Goal: Task Accomplishment & Management: Use online tool/utility

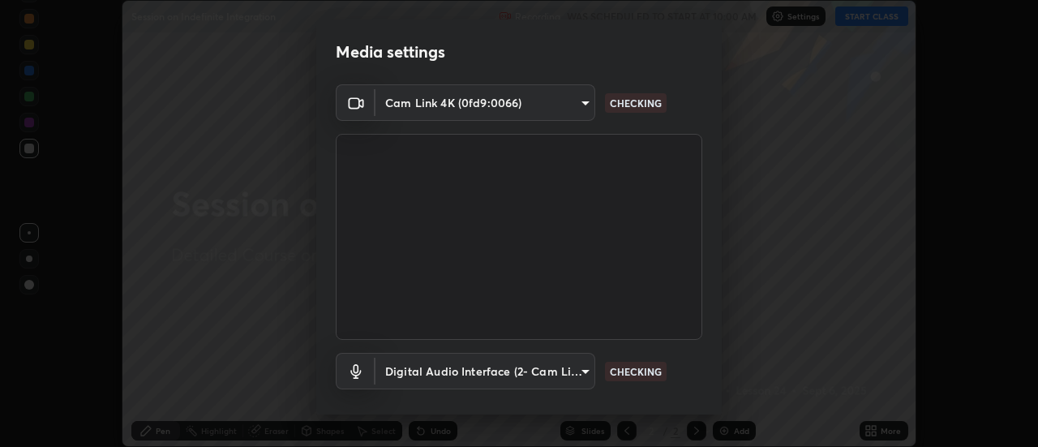
scroll to position [85, 0]
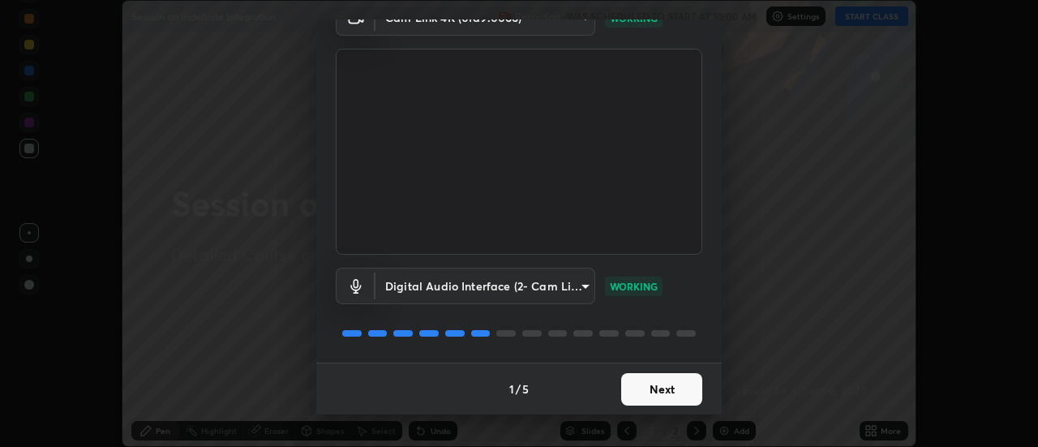
click at [676, 385] on button "Next" at bounding box center [661, 389] width 81 height 32
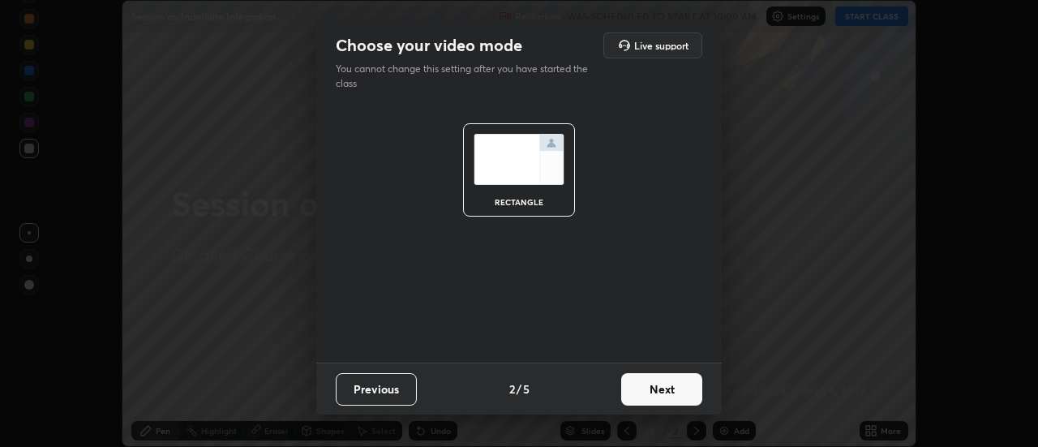
scroll to position [0, 0]
click at [663, 388] on button "Next" at bounding box center [661, 389] width 81 height 32
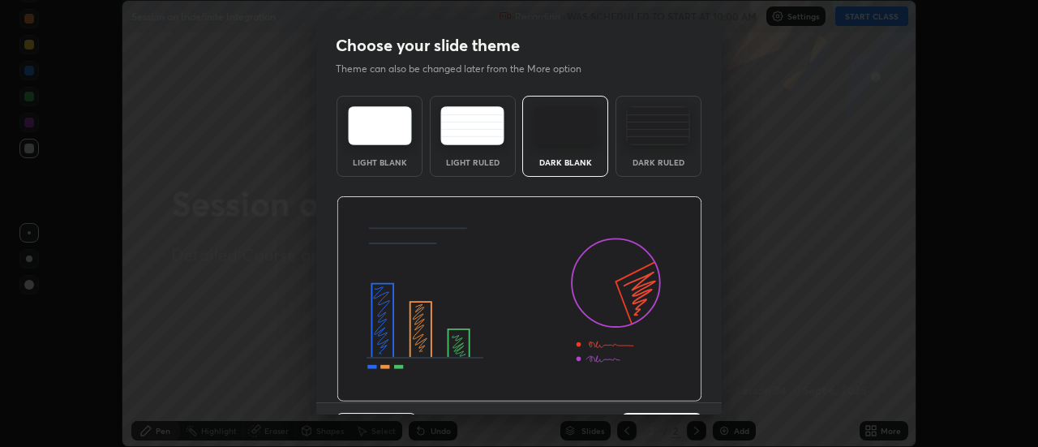
click at [665, 392] on img at bounding box center [520, 299] width 366 height 206
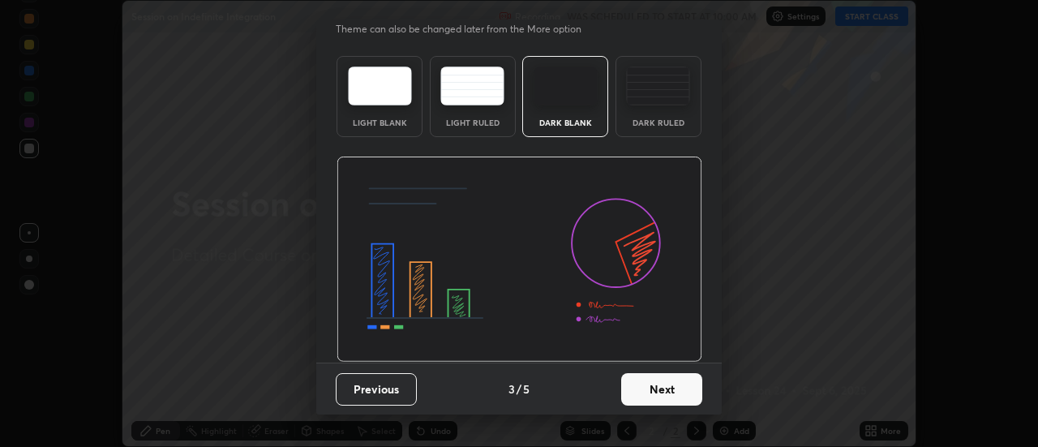
click at [664, 397] on button "Next" at bounding box center [661, 389] width 81 height 32
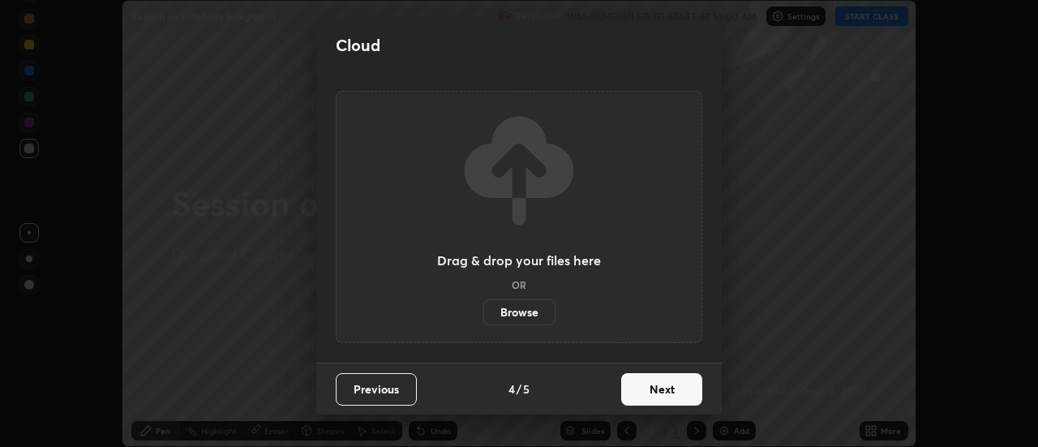
scroll to position [0, 0]
click at [676, 396] on button "Next" at bounding box center [661, 389] width 81 height 32
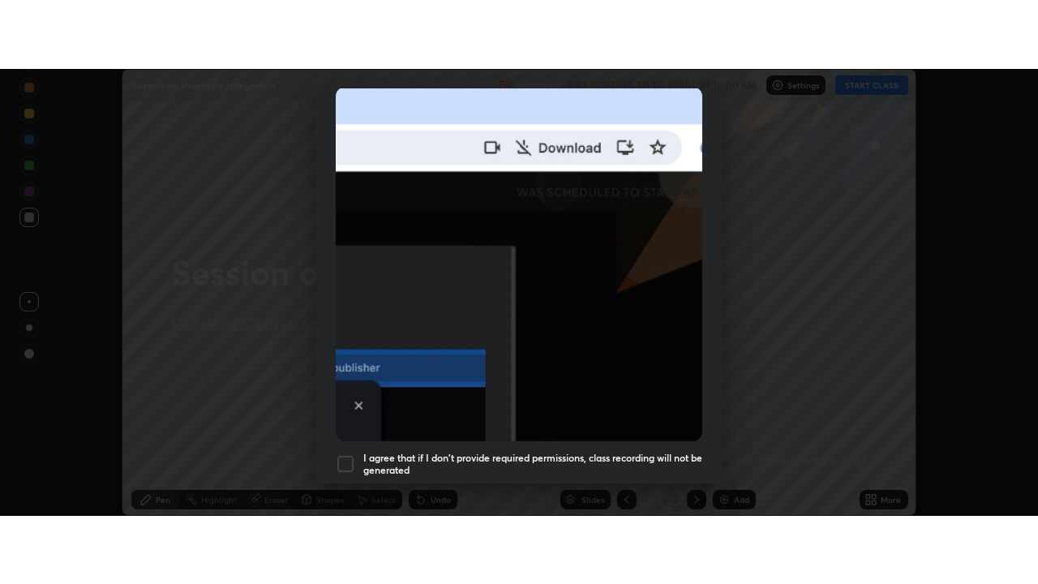
scroll to position [416, 0]
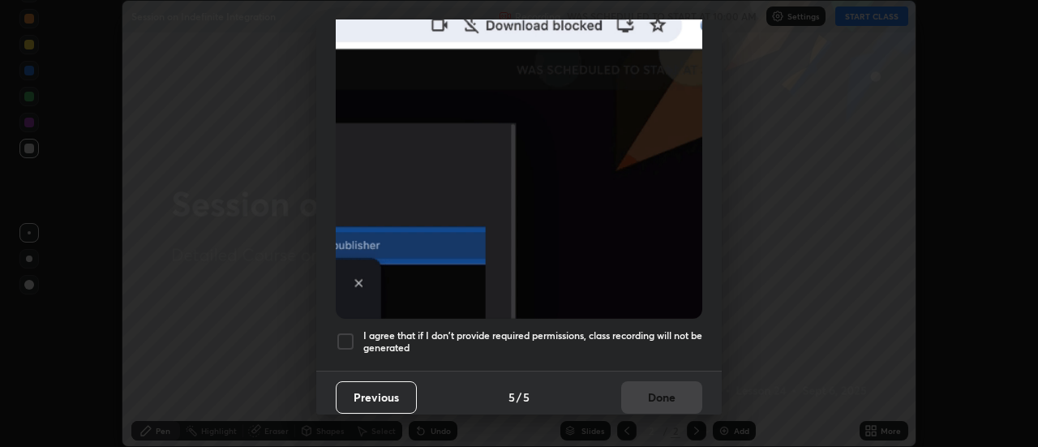
click at [346, 339] on div at bounding box center [345, 341] width 19 height 19
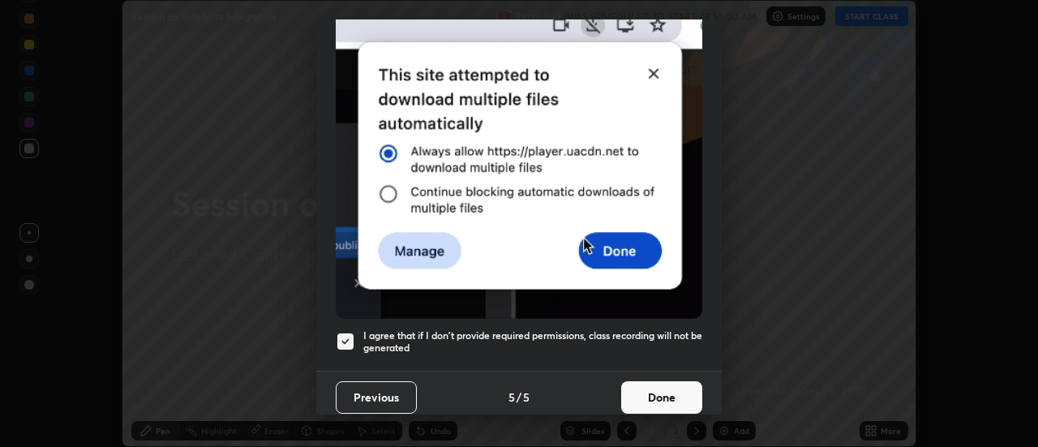
click at [647, 402] on button "Done" at bounding box center [661, 397] width 81 height 32
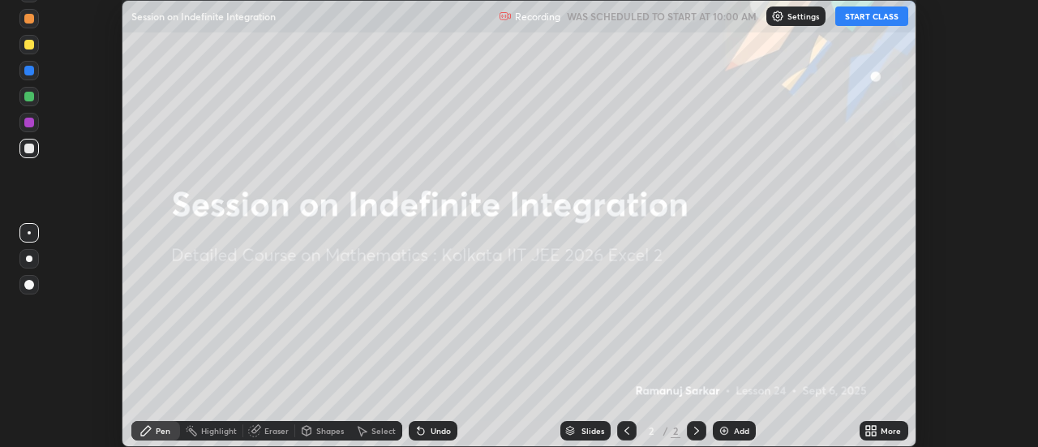
click at [870, 13] on button "START CLASS" at bounding box center [871, 15] width 73 height 19
click at [869, 429] on icon at bounding box center [868, 428] width 4 height 4
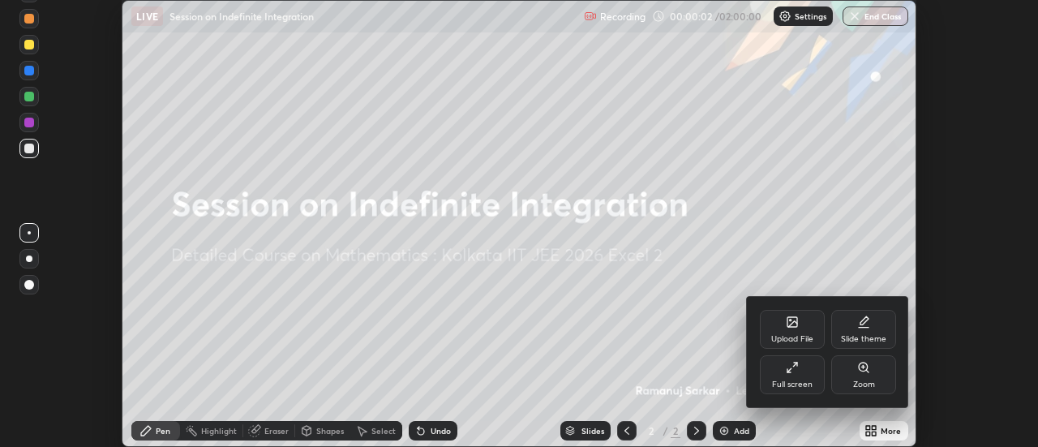
click at [791, 371] on icon at bounding box center [792, 367] width 13 height 13
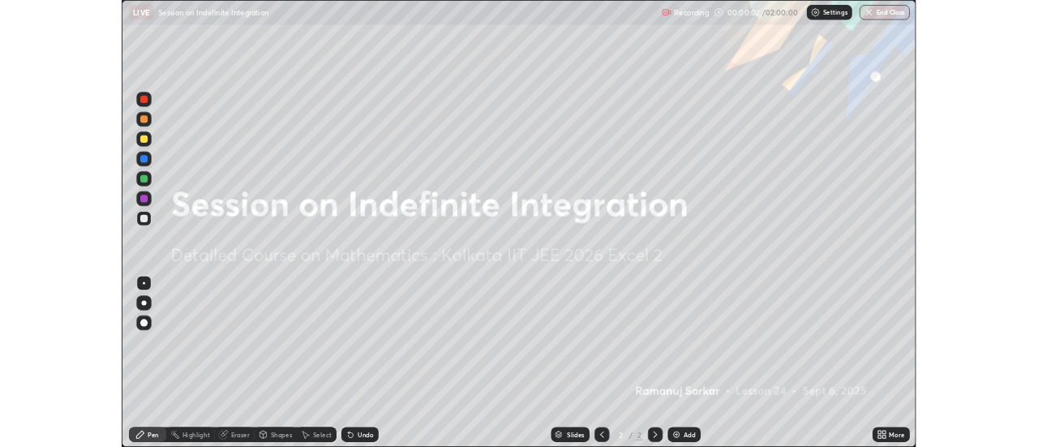
scroll to position [584, 1038]
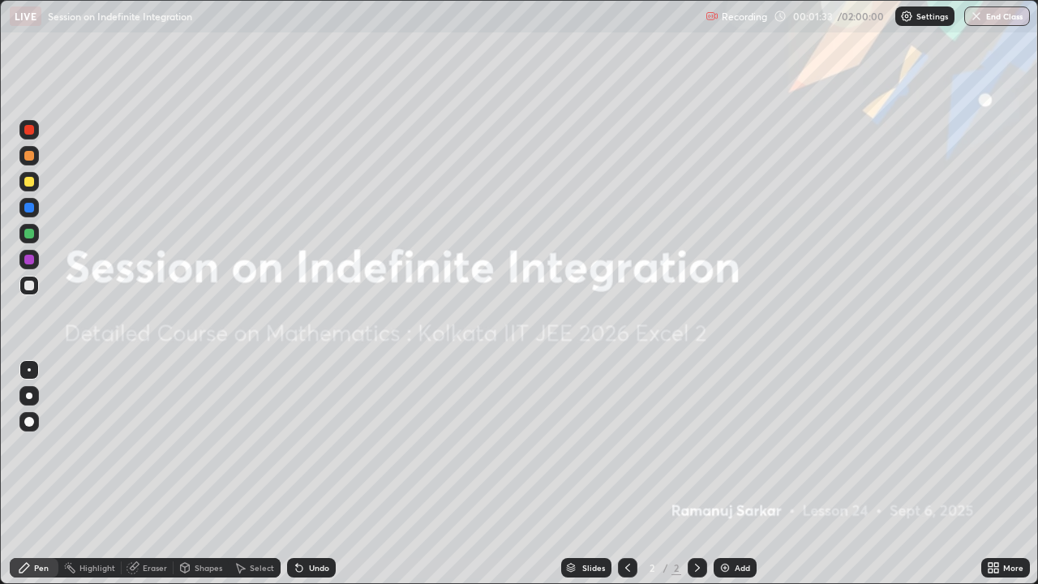
click at [732, 446] on div "Add" at bounding box center [735, 567] width 43 height 19
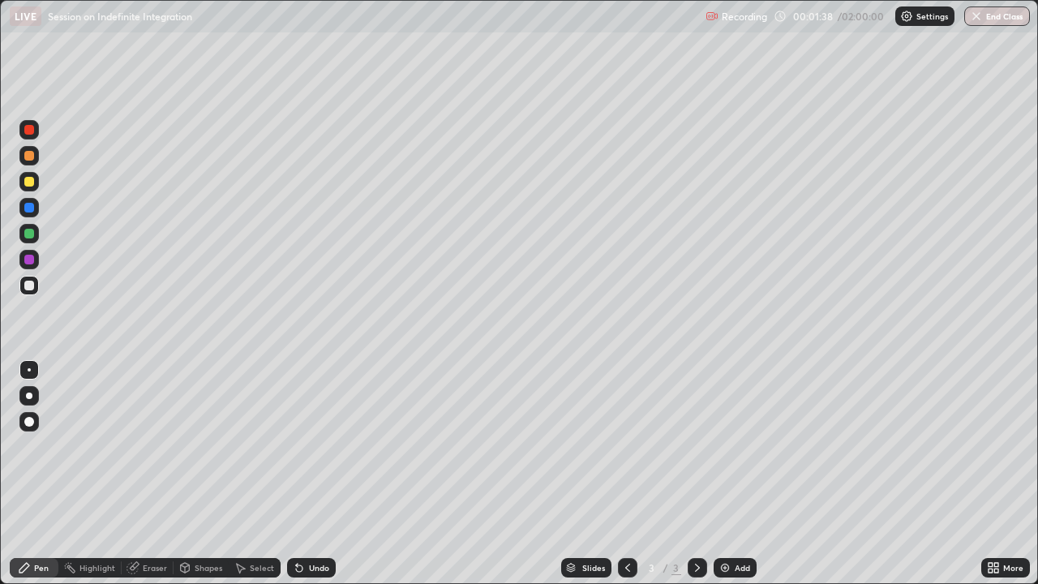
click at [33, 238] on div at bounding box center [28, 233] width 19 height 19
click at [29, 396] on div at bounding box center [29, 396] width 6 height 6
click at [322, 446] on div "Undo" at bounding box center [319, 568] width 20 height 8
click at [742, 446] on div "Add" at bounding box center [742, 568] width 15 height 8
click at [311, 446] on div "Undo" at bounding box center [311, 567] width 49 height 19
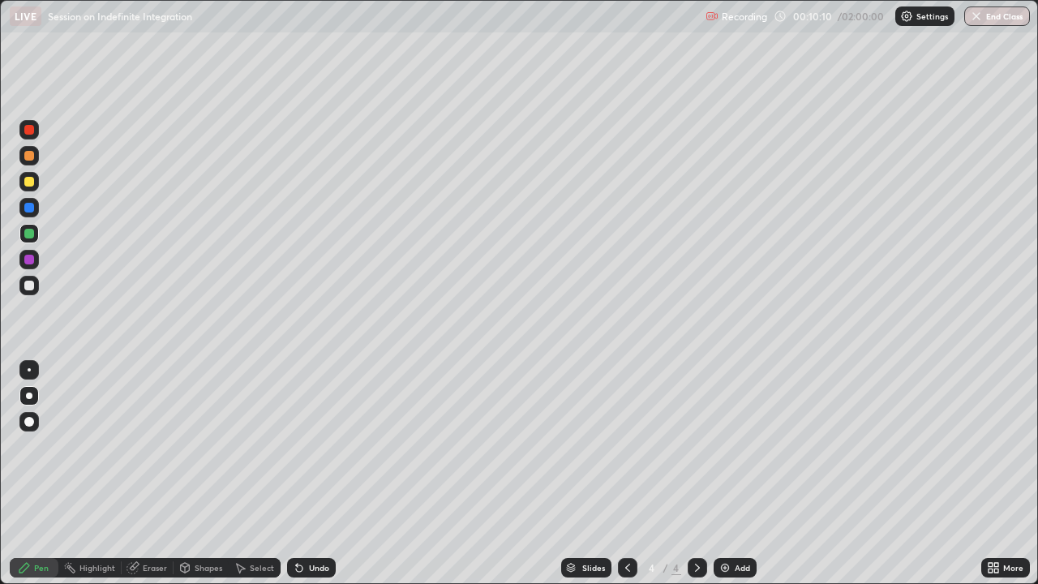
click at [311, 446] on div "Undo" at bounding box center [311, 567] width 49 height 19
click at [309, 446] on div "Undo" at bounding box center [311, 567] width 49 height 19
click at [30, 179] on div at bounding box center [29, 182] width 10 height 10
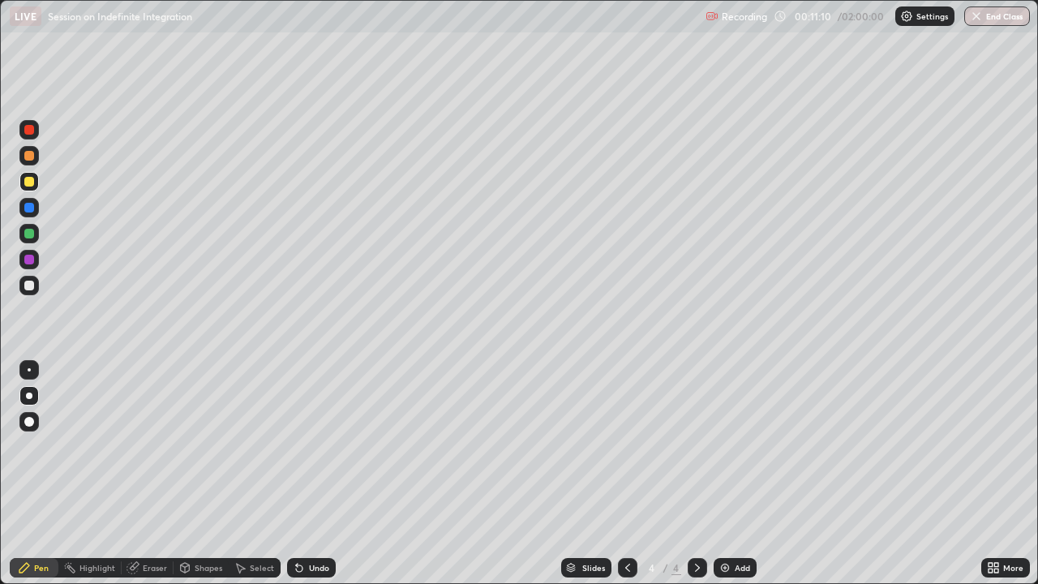
click at [321, 446] on div "Undo" at bounding box center [311, 567] width 49 height 19
click at [317, 446] on div "Undo" at bounding box center [319, 568] width 20 height 8
click at [315, 446] on div "Undo" at bounding box center [311, 567] width 49 height 19
click at [256, 446] on div "Select" at bounding box center [262, 568] width 24 height 8
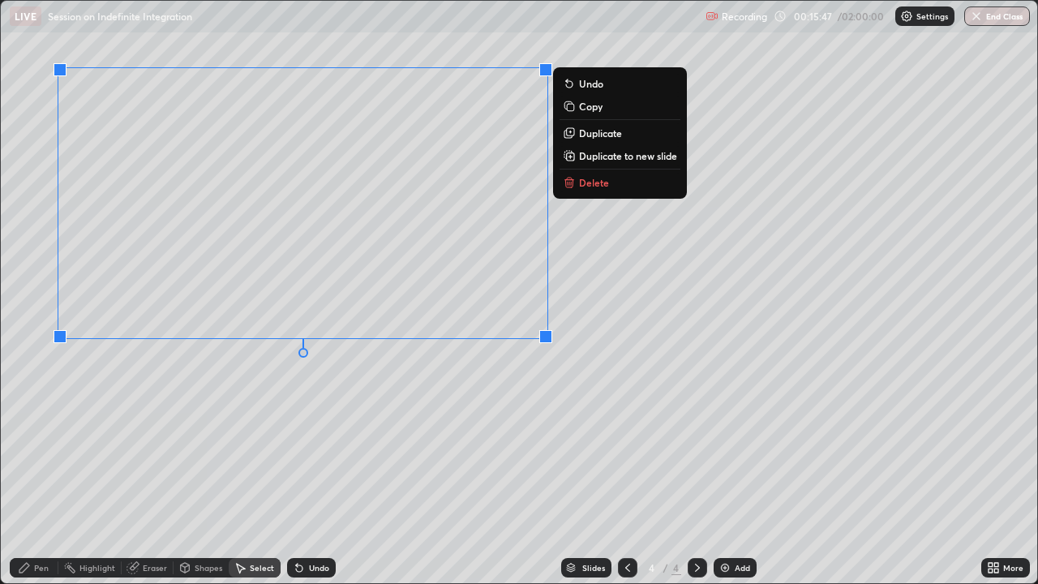
click at [441, 404] on div "0 ° Undo Copy Duplicate Duplicate to new slide Delete" at bounding box center [519, 292] width 1037 height 582
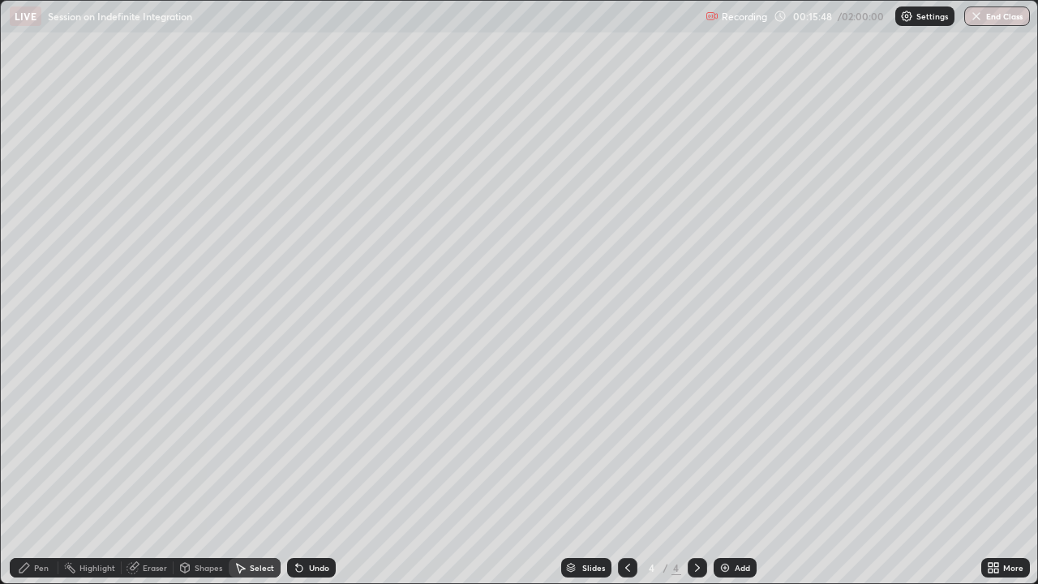
click at [41, 446] on div "Pen" at bounding box center [41, 568] width 15 height 8
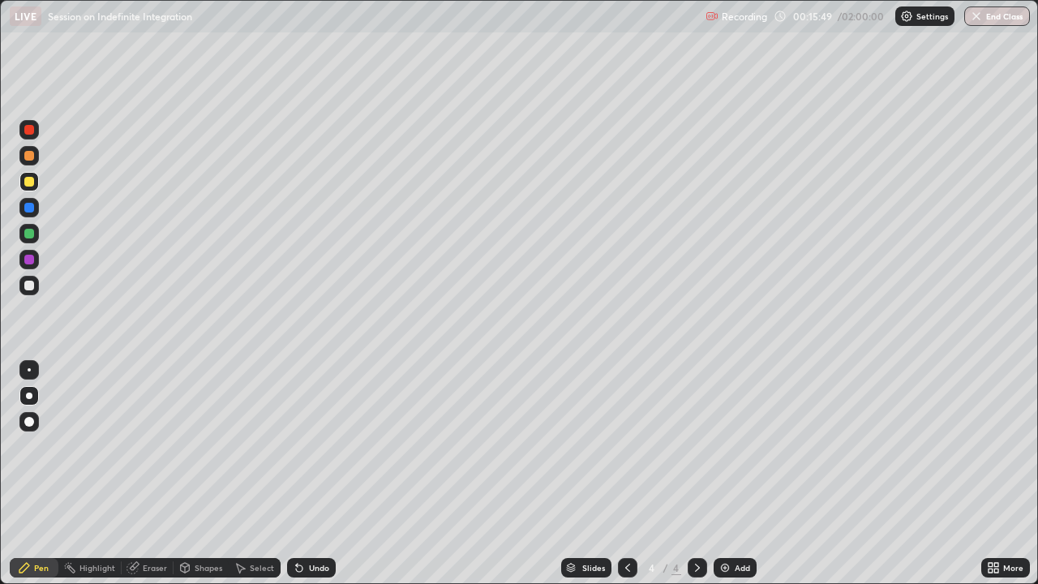
click at [30, 160] on div at bounding box center [29, 156] width 10 height 10
click at [747, 446] on div "Add" at bounding box center [742, 568] width 15 height 8
click at [28, 178] on div at bounding box center [29, 182] width 10 height 10
click at [261, 446] on div "Select" at bounding box center [262, 568] width 24 height 8
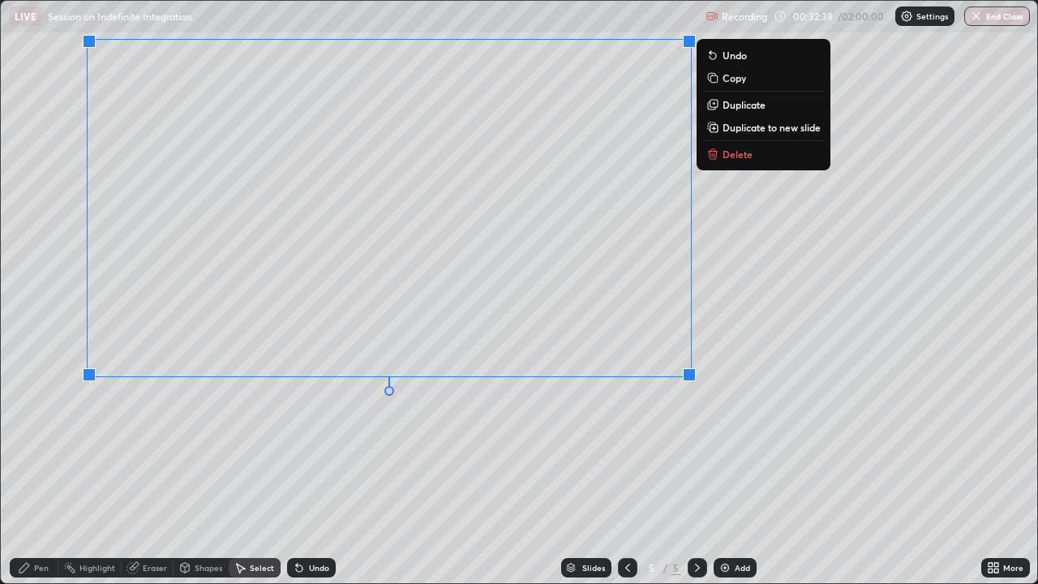
click at [765, 237] on div "0 ° Undo Copy Duplicate Duplicate to new slide Delete" at bounding box center [519, 292] width 1037 height 582
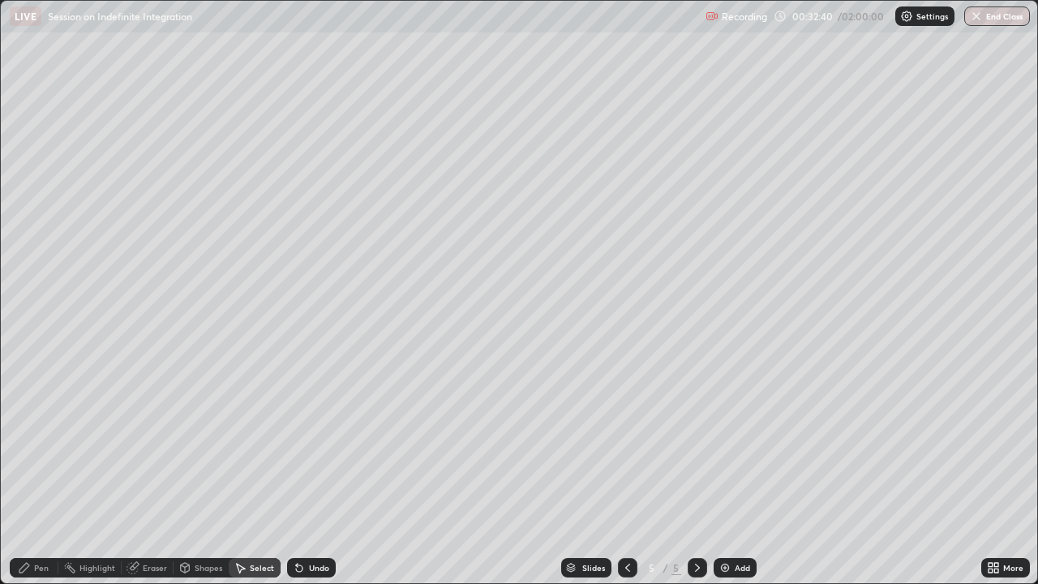
click at [37, 446] on div "Pen" at bounding box center [41, 568] width 15 height 8
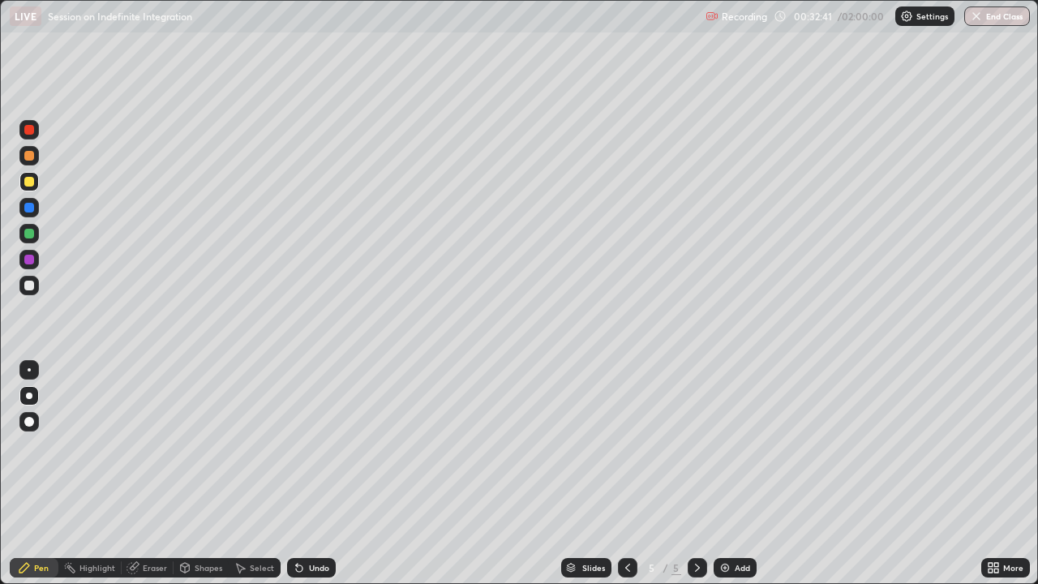
click at [29, 234] on div at bounding box center [29, 234] width 10 height 10
click at [703, 446] on div at bounding box center [697, 567] width 19 height 19
click at [724, 446] on img at bounding box center [725, 567] width 13 height 13
click at [317, 446] on div "Undo" at bounding box center [319, 568] width 20 height 8
click at [315, 446] on div "Undo" at bounding box center [319, 568] width 20 height 8
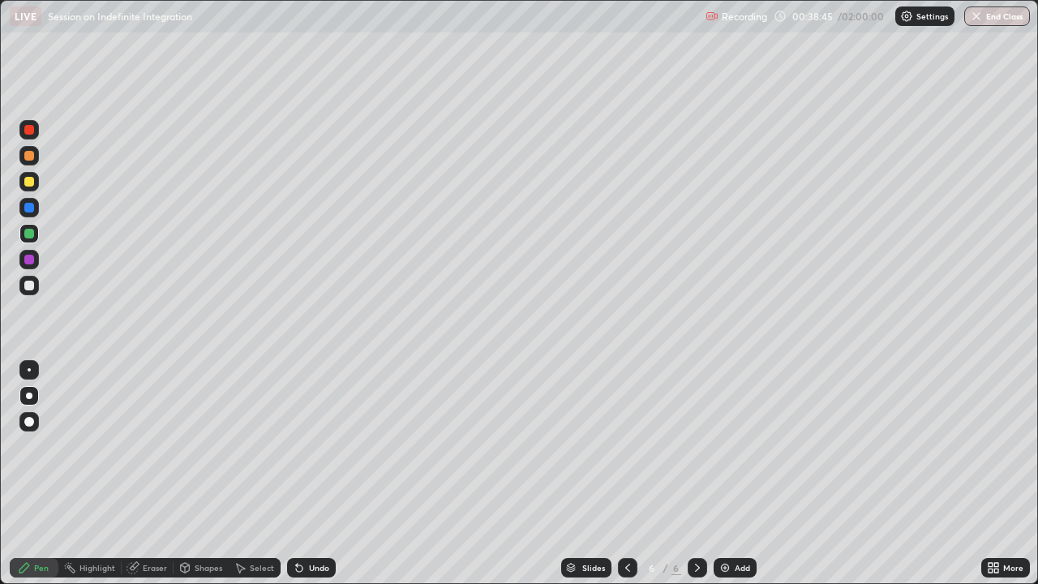
click at [313, 446] on div "Undo" at bounding box center [319, 568] width 20 height 8
click at [311, 446] on div "Undo" at bounding box center [319, 568] width 20 height 8
click at [152, 446] on div "Eraser" at bounding box center [155, 568] width 24 height 8
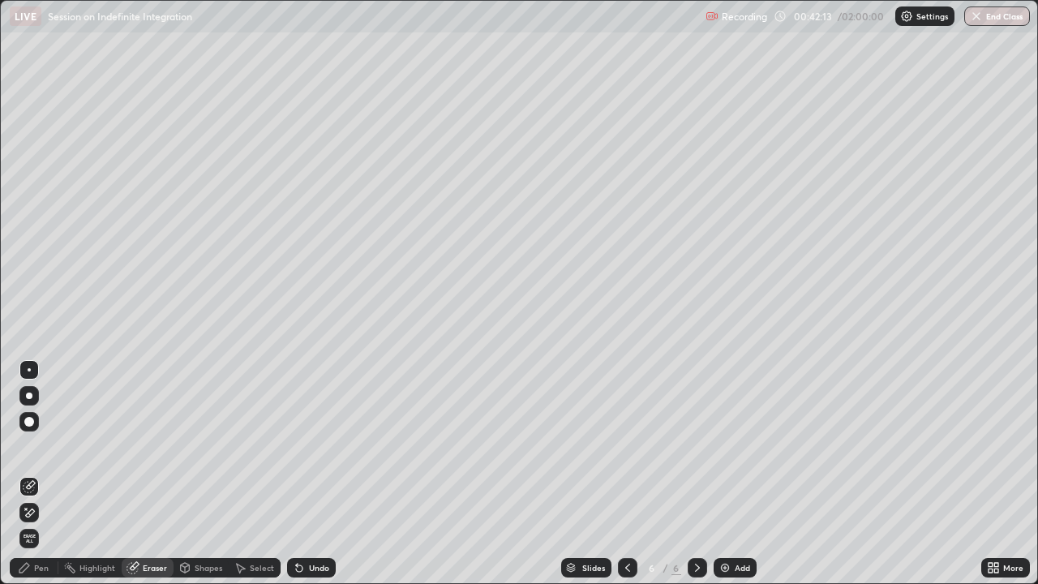
click at [41, 446] on div "Pen" at bounding box center [41, 568] width 15 height 8
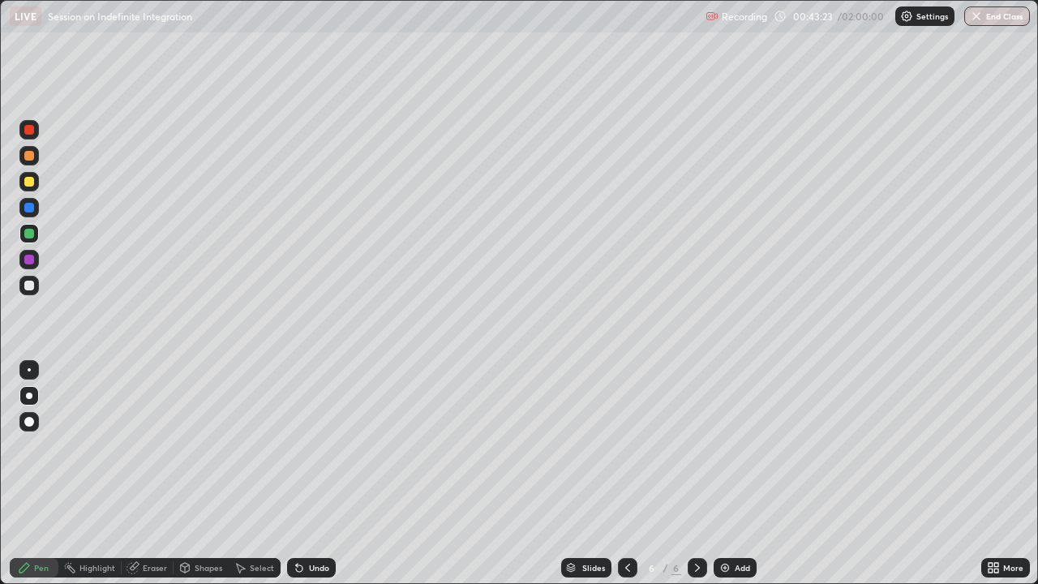
click at [28, 264] on div at bounding box center [29, 260] width 10 height 10
click at [27, 281] on div at bounding box center [29, 286] width 10 height 10
click at [736, 446] on div "Add" at bounding box center [742, 568] width 15 height 8
click at [32, 128] on div at bounding box center [29, 130] width 10 height 10
click at [28, 285] on div at bounding box center [29, 286] width 10 height 10
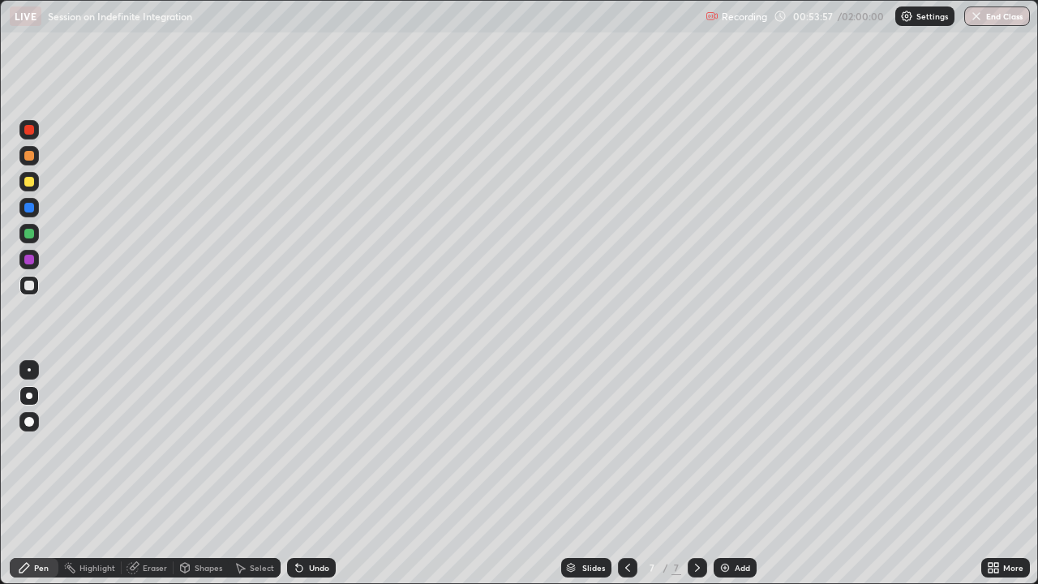
click at [32, 236] on div at bounding box center [29, 234] width 10 height 10
click at [33, 130] on div at bounding box center [29, 130] width 10 height 10
click at [27, 237] on div at bounding box center [29, 234] width 10 height 10
click at [28, 209] on div at bounding box center [29, 208] width 10 height 10
click at [313, 446] on div "Undo" at bounding box center [319, 568] width 20 height 8
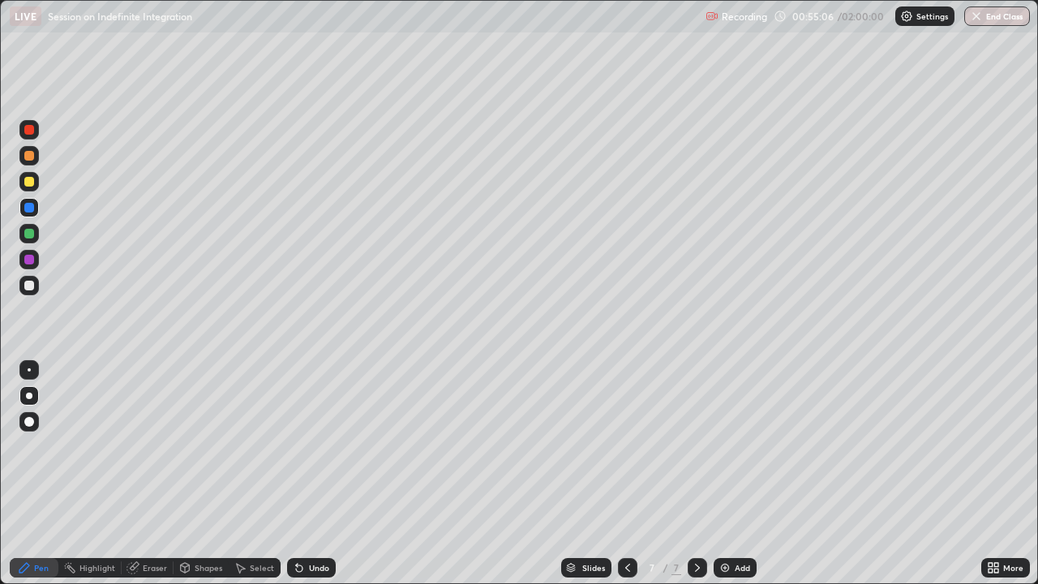
click at [311, 446] on div "Undo" at bounding box center [319, 568] width 20 height 8
click at [314, 446] on div "Undo" at bounding box center [319, 568] width 20 height 8
click at [312, 446] on div "Undo" at bounding box center [319, 568] width 20 height 8
click at [313, 446] on div "Undo" at bounding box center [311, 567] width 49 height 19
click at [311, 446] on div "Undo" at bounding box center [311, 567] width 49 height 19
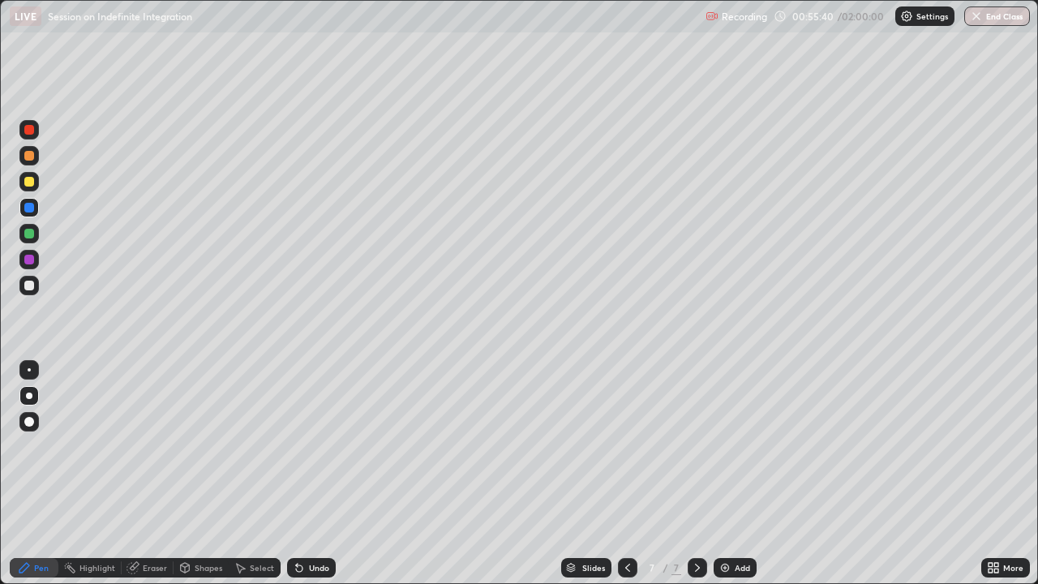
click at [32, 132] on div at bounding box center [29, 130] width 10 height 10
click at [311, 446] on div "Undo" at bounding box center [311, 567] width 49 height 19
click at [315, 446] on div "Undo" at bounding box center [311, 567] width 49 height 19
click at [313, 446] on div "Undo" at bounding box center [311, 567] width 49 height 19
click at [304, 446] on div "Undo" at bounding box center [311, 567] width 49 height 19
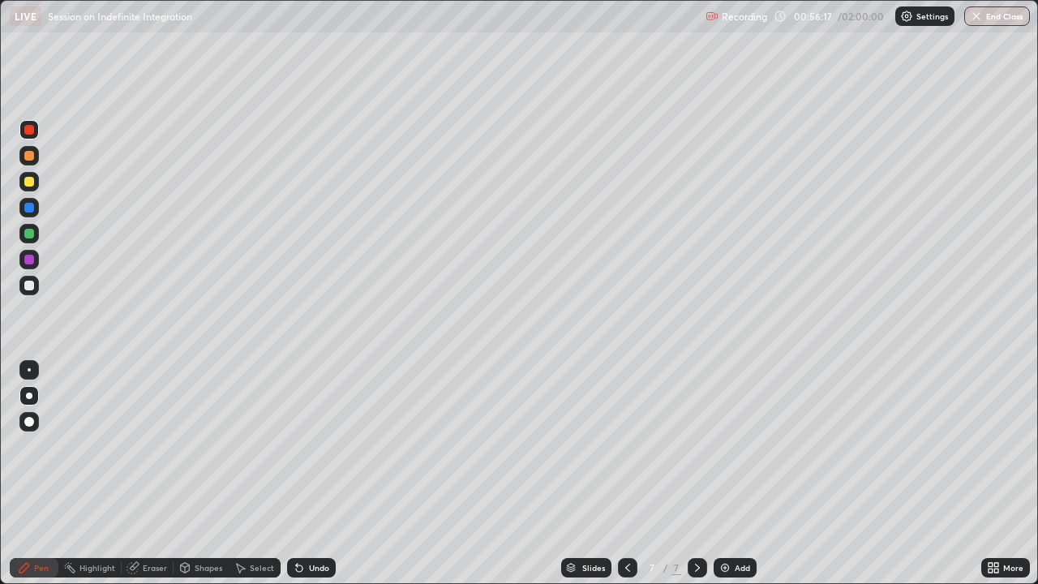
click at [29, 208] on div at bounding box center [29, 208] width 10 height 10
click at [36, 181] on div at bounding box center [28, 181] width 19 height 19
click at [28, 154] on div at bounding box center [29, 156] width 10 height 10
click at [749, 446] on div "Add" at bounding box center [742, 568] width 15 height 8
click at [24, 279] on div at bounding box center [28, 285] width 19 height 19
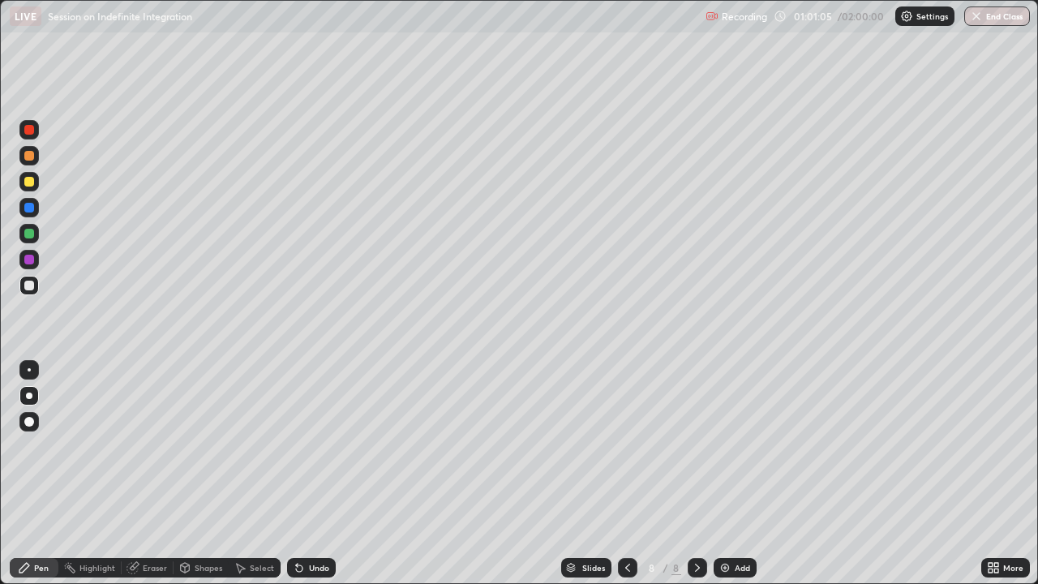
click at [30, 134] on div at bounding box center [29, 130] width 10 height 10
click at [29, 285] on div at bounding box center [29, 286] width 10 height 10
click at [255, 446] on div "Select" at bounding box center [262, 568] width 24 height 8
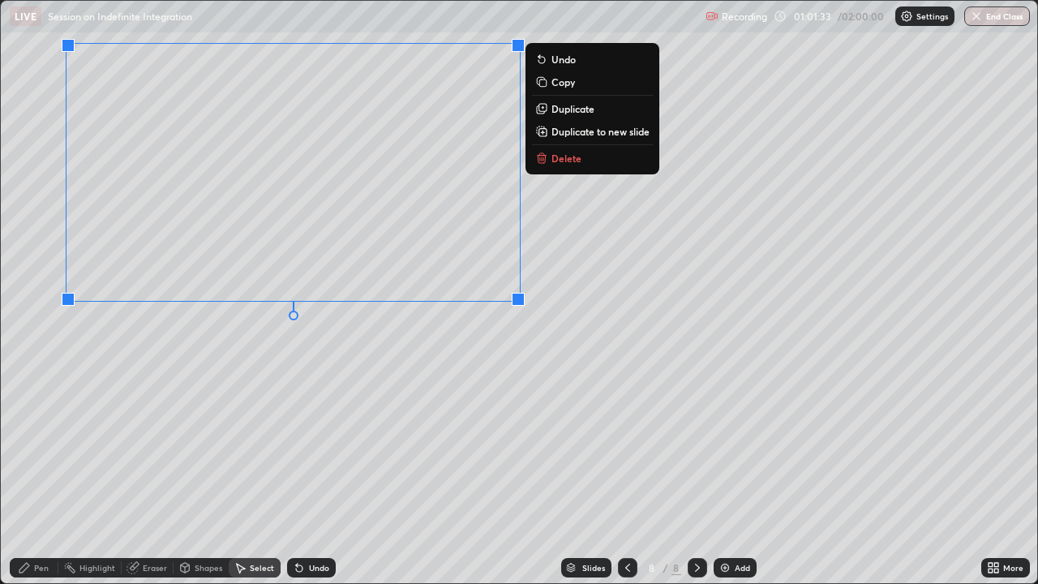
click at [515, 358] on div "0 ° Undo Copy Duplicate Duplicate to new slide Delete" at bounding box center [519, 292] width 1037 height 582
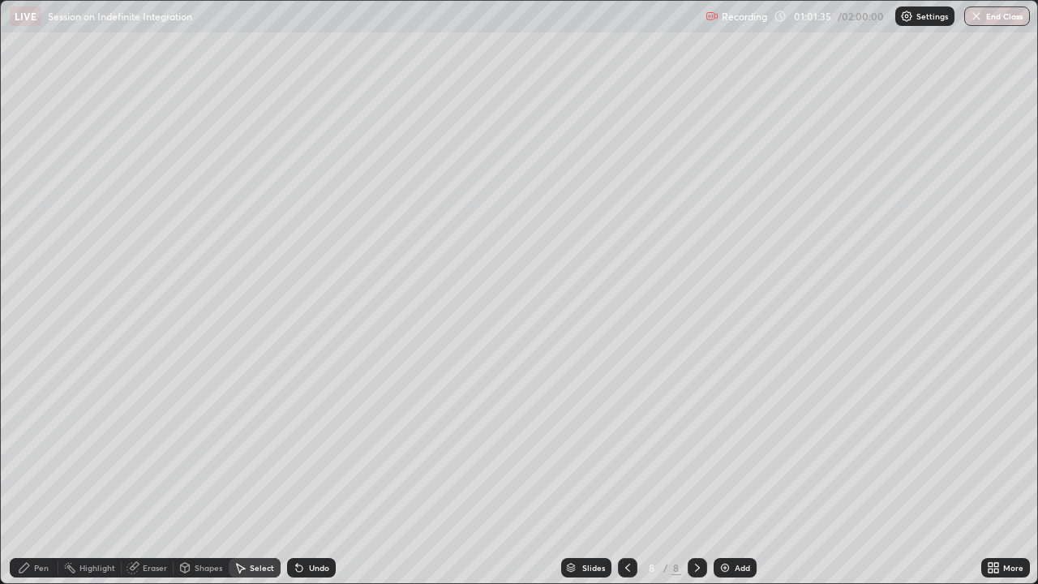
click at [41, 446] on div "Pen" at bounding box center [41, 568] width 15 height 8
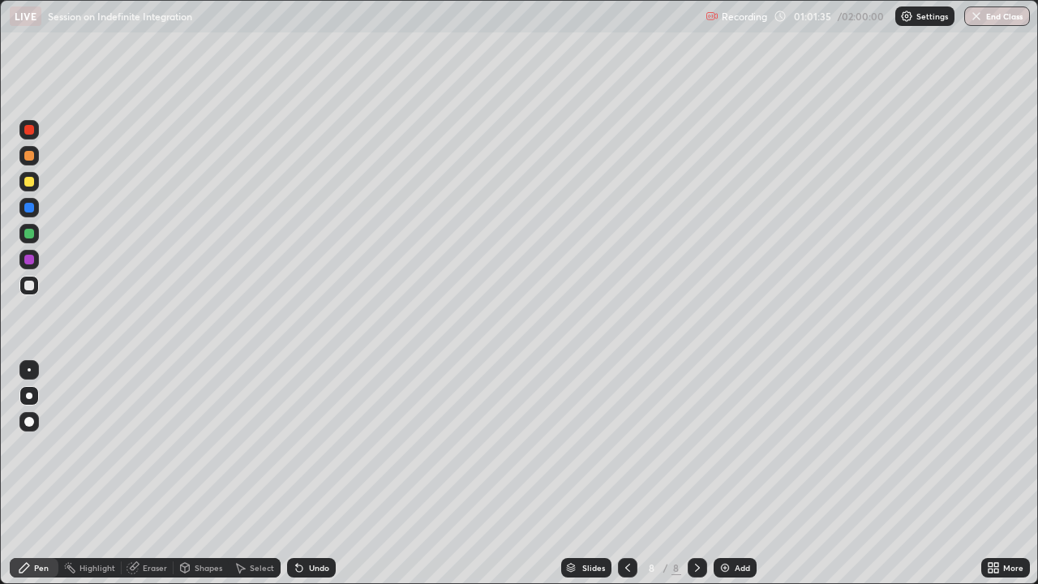
click at [30, 238] on div at bounding box center [29, 234] width 10 height 10
click at [31, 132] on div at bounding box center [29, 130] width 10 height 10
click at [29, 263] on div at bounding box center [29, 260] width 10 height 10
click at [30, 183] on div at bounding box center [29, 182] width 10 height 10
click at [95, 446] on div "Highlight" at bounding box center [97, 568] width 36 height 8
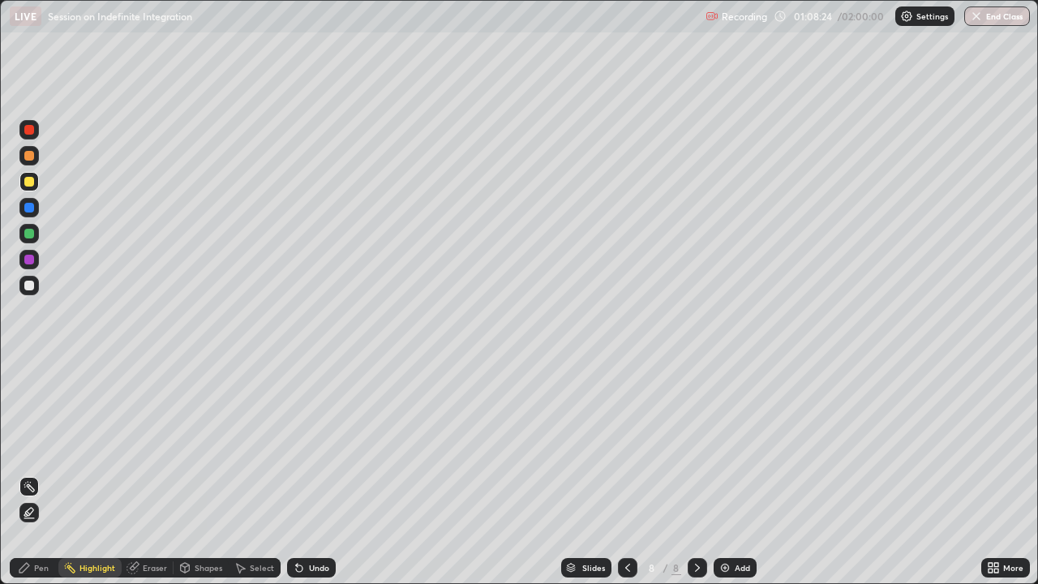
click at [141, 446] on div "Eraser" at bounding box center [148, 567] width 52 height 19
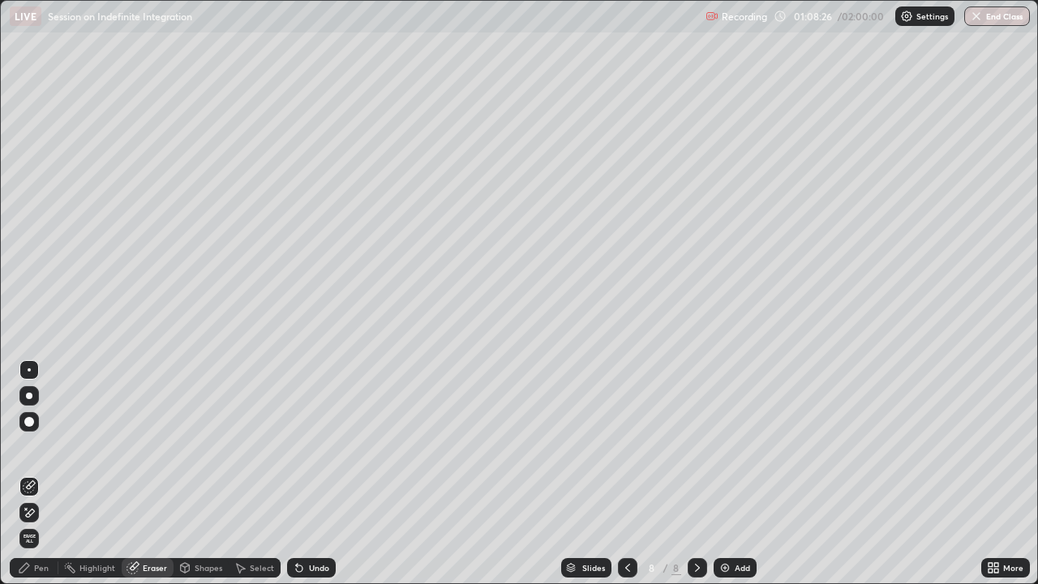
click at [27, 397] on div at bounding box center [29, 396] width 6 height 6
click at [40, 446] on div "Pen" at bounding box center [41, 568] width 15 height 8
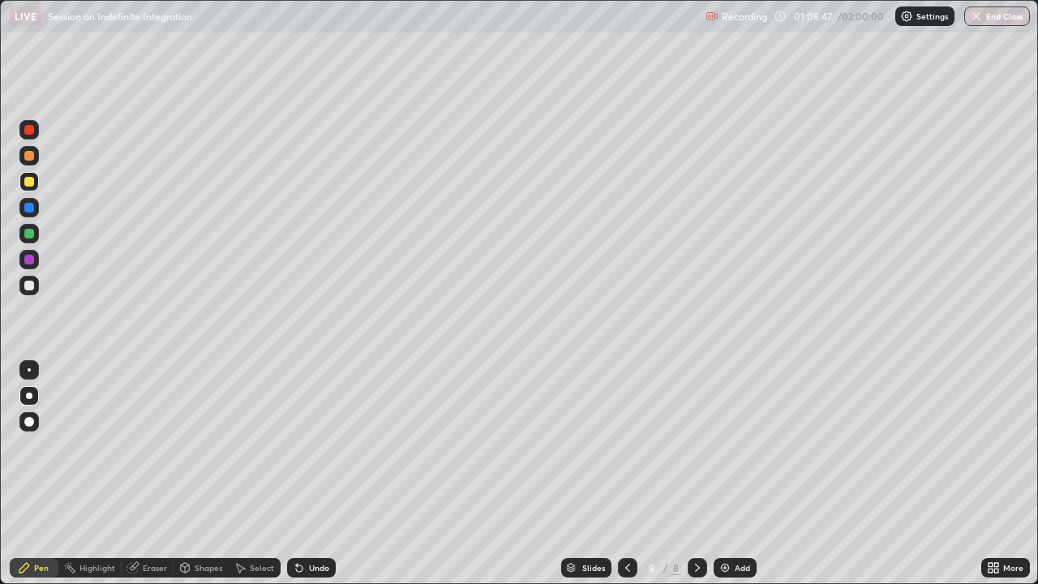
click at [27, 234] on div at bounding box center [29, 234] width 10 height 10
click at [32, 157] on div at bounding box center [29, 156] width 10 height 10
click at [28, 235] on div at bounding box center [29, 234] width 10 height 10
click at [745, 446] on div "Add" at bounding box center [742, 568] width 15 height 8
click at [28, 183] on div at bounding box center [29, 182] width 10 height 10
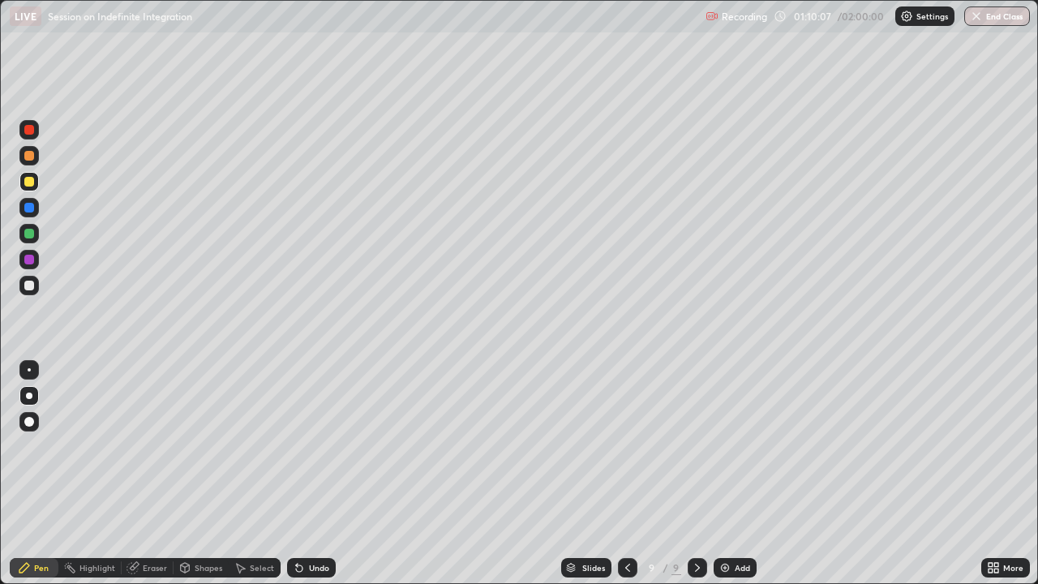
click at [28, 155] on div at bounding box center [29, 156] width 10 height 10
click at [261, 446] on div "Select" at bounding box center [262, 568] width 24 height 8
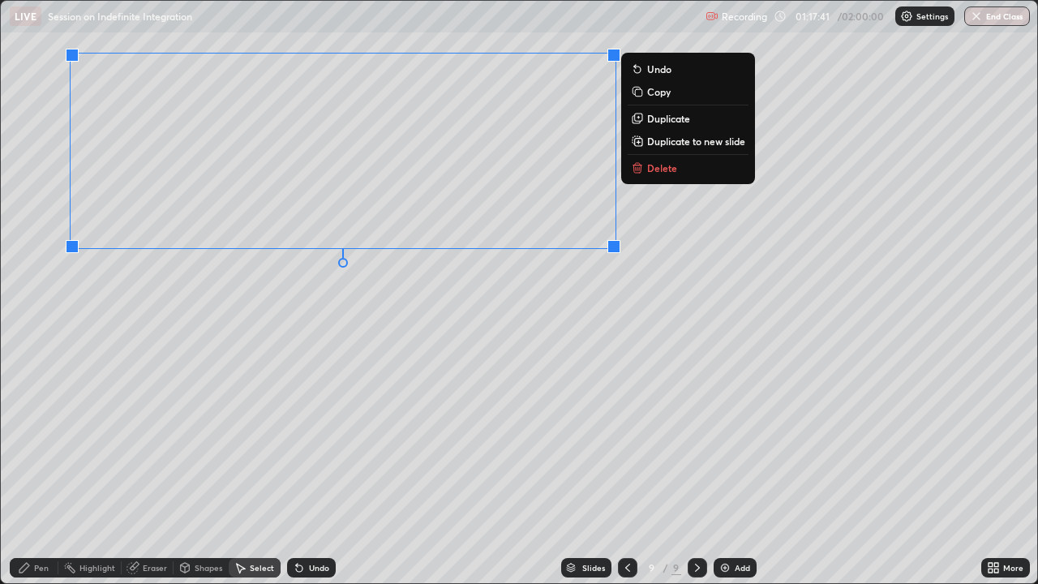
click at [627, 321] on div "0 ° Undo Copy Duplicate Duplicate to new slide Delete" at bounding box center [519, 292] width 1037 height 582
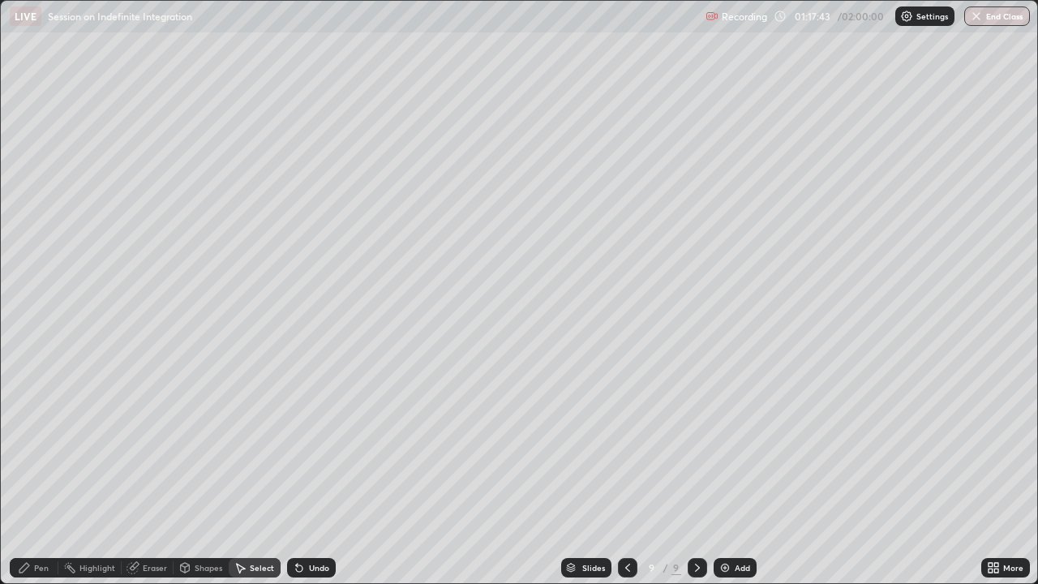
click at [45, 446] on div "Pen" at bounding box center [34, 567] width 49 height 19
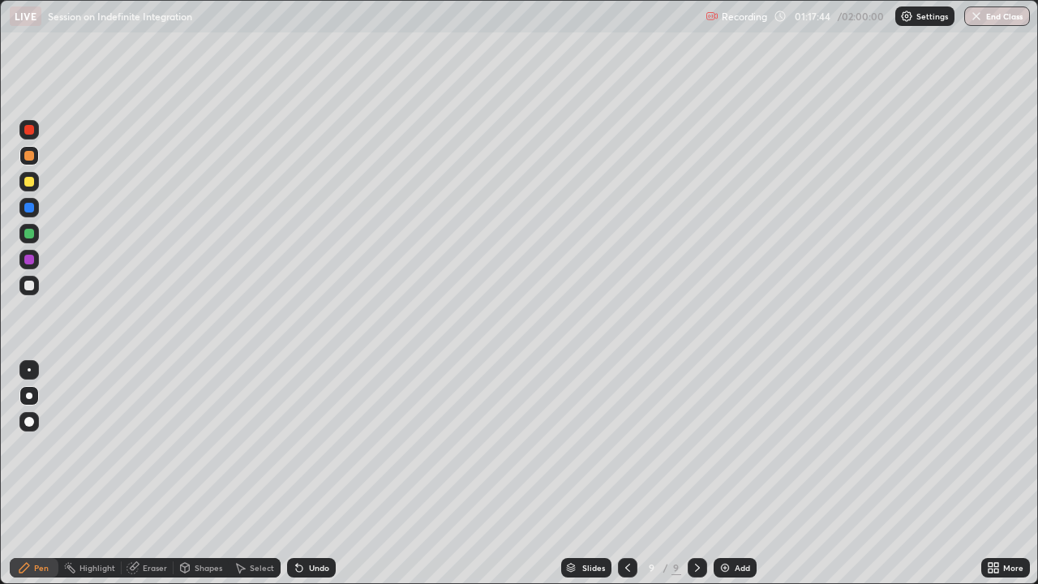
click at [29, 236] on div at bounding box center [29, 234] width 10 height 10
click at [626, 446] on icon at bounding box center [627, 567] width 13 height 13
click at [625, 446] on icon at bounding box center [627, 568] width 5 height 8
click at [627, 446] on icon at bounding box center [627, 567] width 13 height 13
click at [626, 446] on icon at bounding box center [627, 567] width 13 height 13
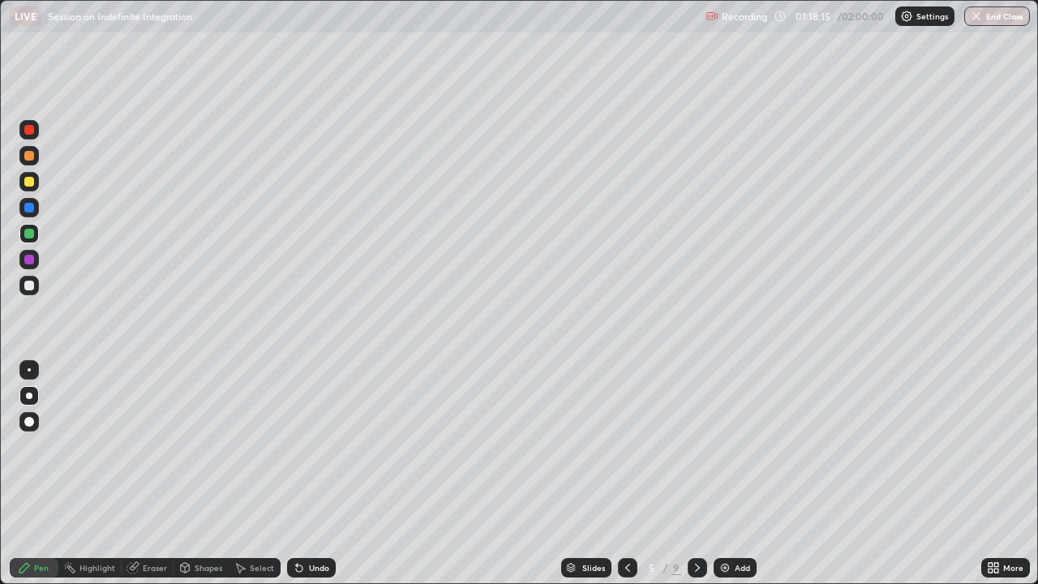
click at [696, 446] on icon at bounding box center [697, 567] width 13 height 13
click at [697, 446] on icon at bounding box center [697, 567] width 13 height 13
click at [696, 446] on icon at bounding box center [697, 568] width 5 height 8
click at [624, 446] on icon at bounding box center [627, 567] width 13 height 13
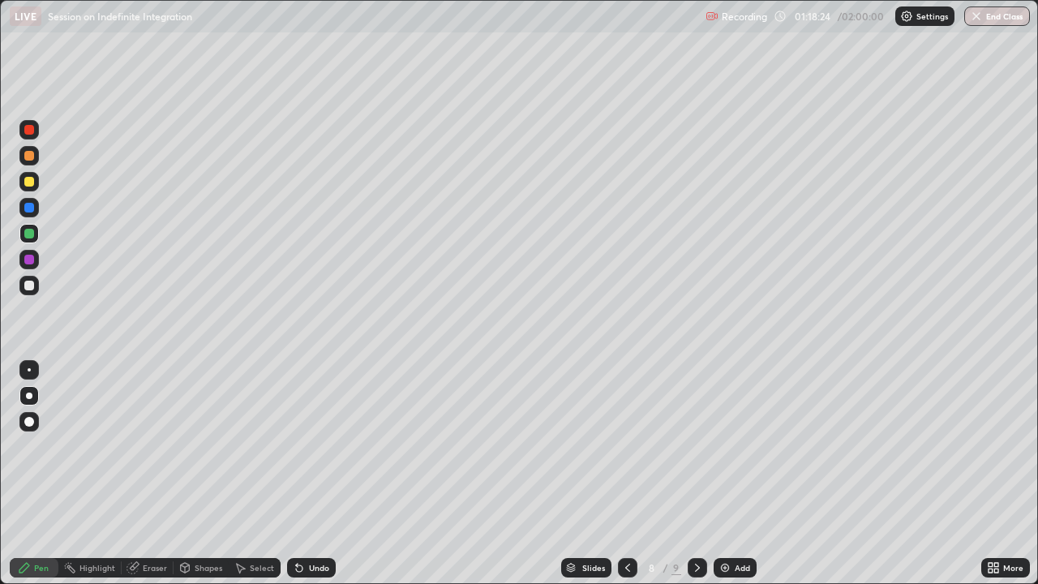
click at [625, 446] on icon at bounding box center [627, 568] width 5 height 8
click at [702, 446] on div at bounding box center [697, 567] width 19 height 19
click at [618, 446] on div at bounding box center [627, 567] width 19 height 19
click at [697, 446] on icon at bounding box center [697, 567] width 13 height 13
click at [695, 446] on icon at bounding box center [697, 567] width 13 height 13
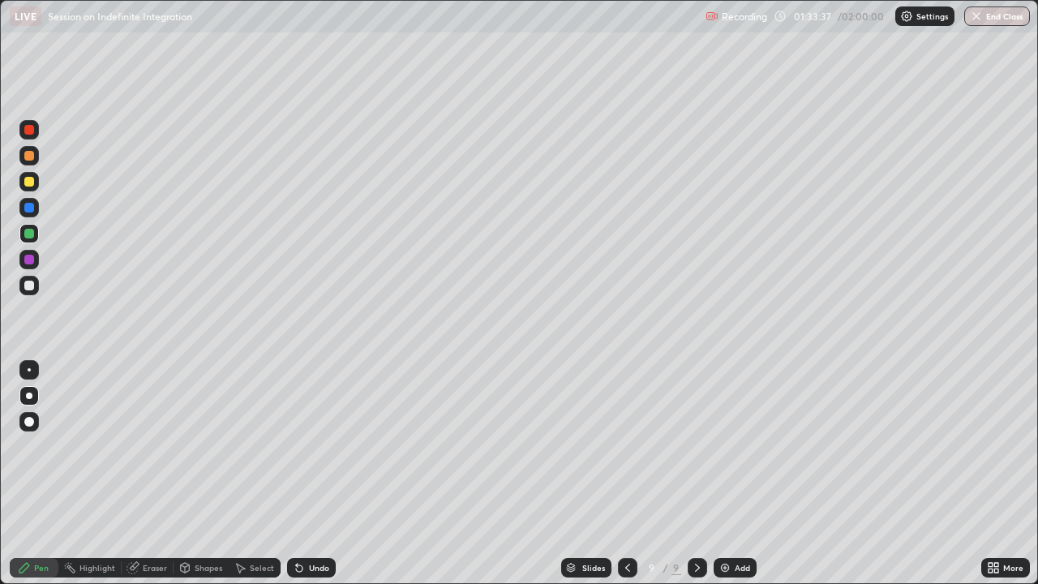
click at [21, 290] on div at bounding box center [28, 285] width 19 height 19
click at [309, 446] on div "Undo" at bounding box center [319, 568] width 20 height 8
click at [30, 262] on div at bounding box center [29, 260] width 10 height 10
click at [25, 174] on div at bounding box center [28, 181] width 19 height 19
click at [32, 185] on div at bounding box center [29, 182] width 10 height 10
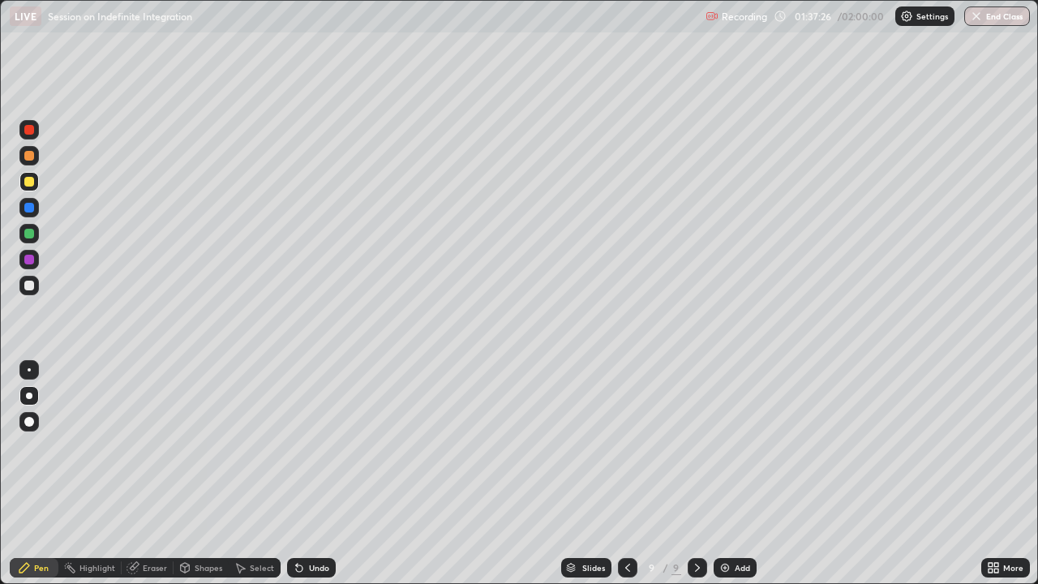
click at [24, 287] on div at bounding box center [28, 285] width 19 height 19
click at [28, 184] on div at bounding box center [29, 182] width 10 height 10
click at [1037, 286] on div "Setting up your live class" at bounding box center [519, 292] width 1038 height 584
click at [732, 446] on div "Add" at bounding box center [735, 567] width 43 height 19
click at [32, 230] on div at bounding box center [29, 234] width 10 height 10
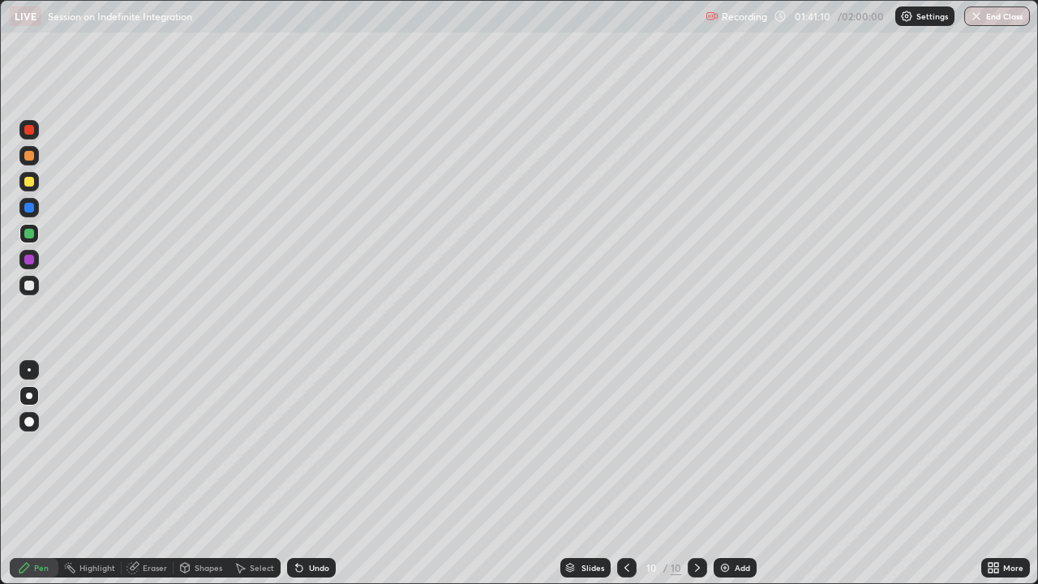
click at [304, 446] on div "Undo" at bounding box center [311, 567] width 49 height 19
click at [298, 446] on div "Undo" at bounding box center [311, 567] width 49 height 19
click at [313, 446] on div "Undo" at bounding box center [311, 567] width 49 height 19
click at [315, 446] on div "Undo" at bounding box center [311, 567] width 49 height 19
click at [160, 446] on div "Eraser" at bounding box center [155, 568] width 24 height 8
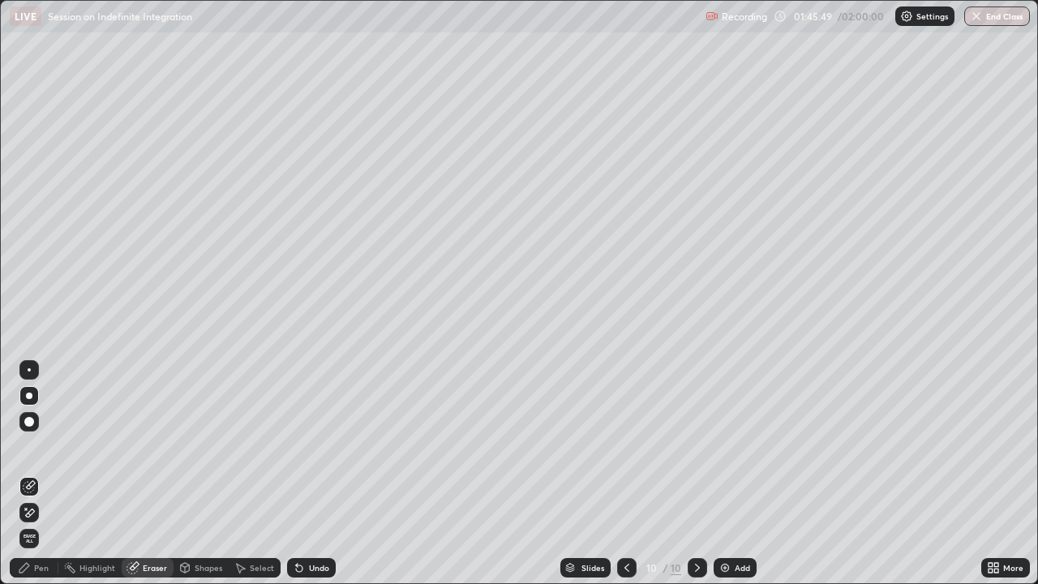
click at [41, 446] on div "Pen" at bounding box center [34, 567] width 49 height 19
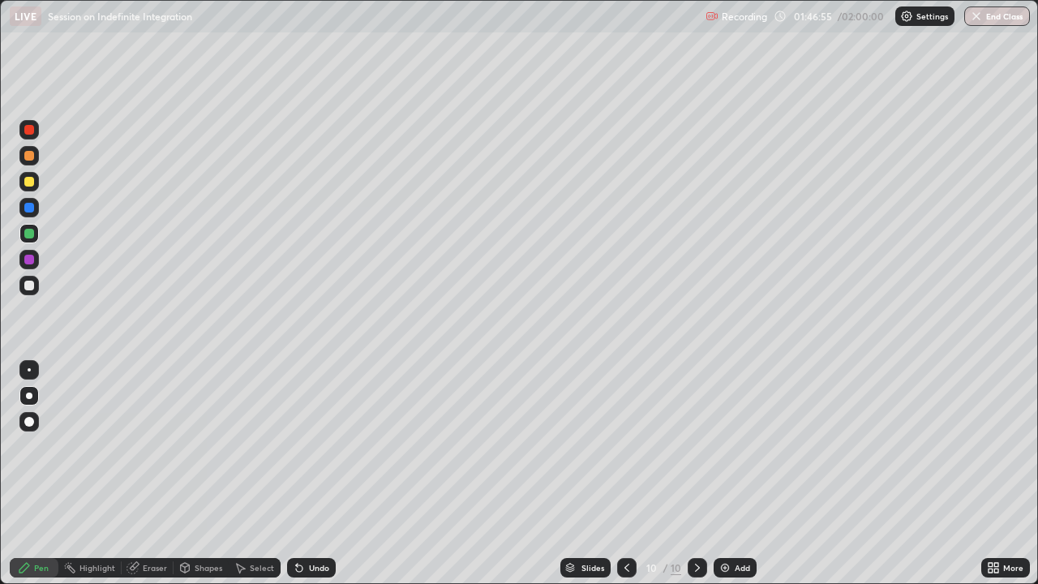
click at [247, 446] on div "Select" at bounding box center [255, 567] width 52 height 19
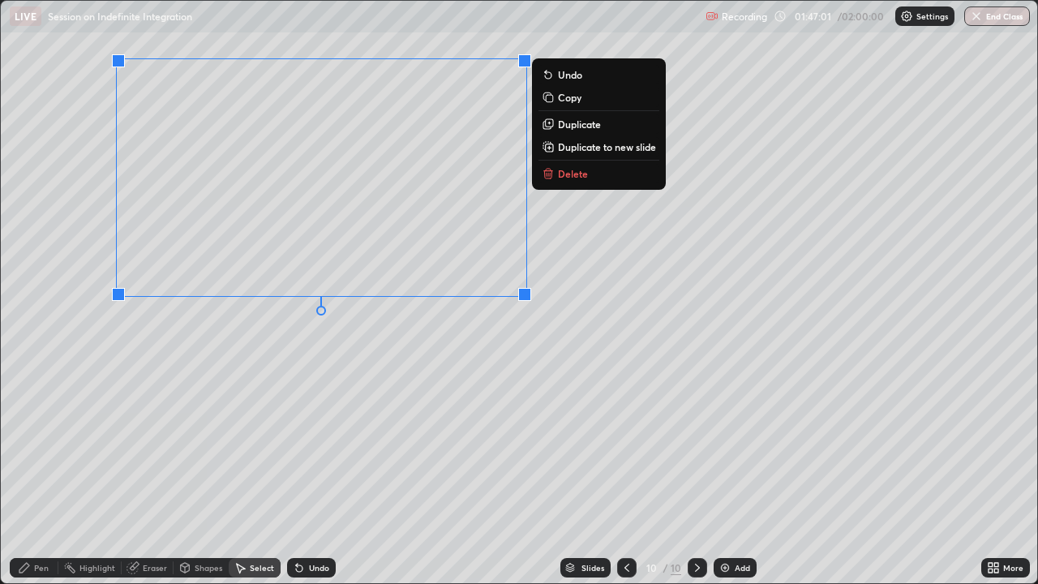
click at [555, 388] on div "0 ° Undo Copy Duplicate Duplicate to new slide Delete" at bounding box center [519, 292] width 1037 height 582
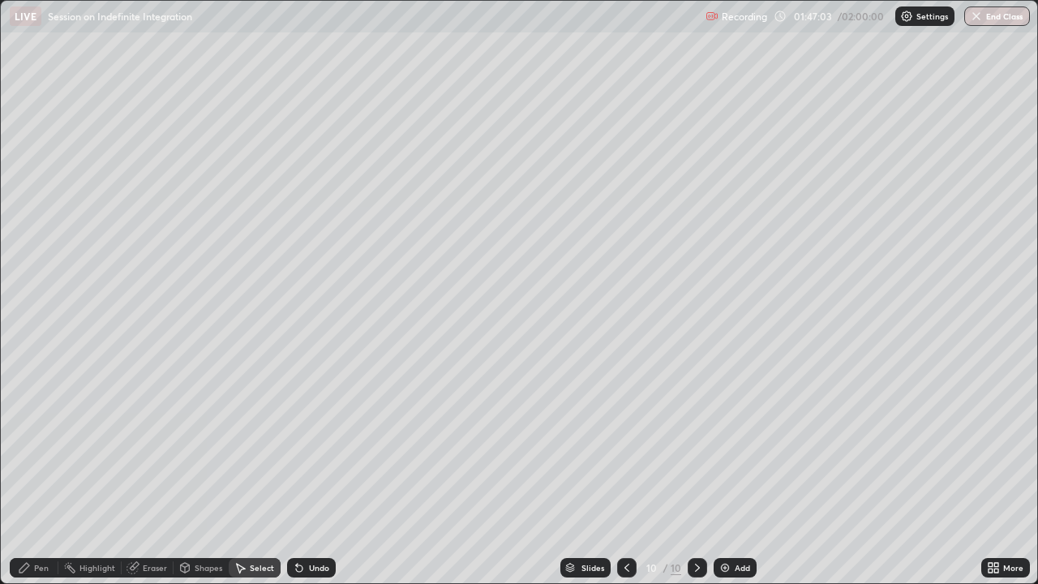
click at [41, 446] on div "Pen" at bounding box center [41, 568] width 15 height 8
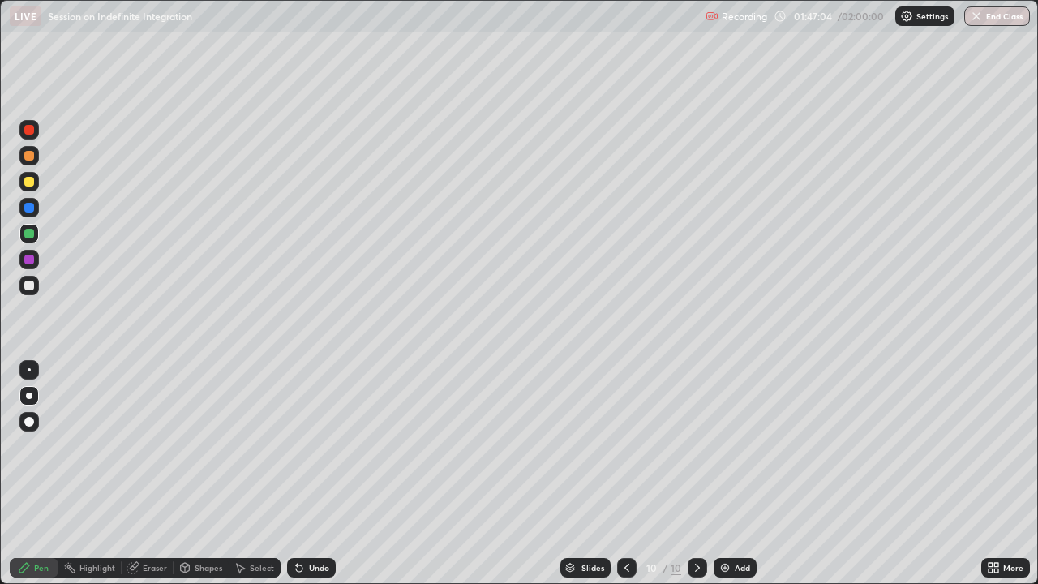
click at [32, 183] on div at bounding box center [29, 182] width 10 height 10
click at [315, 446] on div "Undo" at bounding box center [319, 568] width 20 height 8
click at [317, 446] on div "Undo" at bounding box center [319, 568] width 20 height 8
click at [313, 446] on div "Undo" at bounding box center [319, 568] width 20 height 8
click at [314, 446] on div "Undo" at bounding box center [319, 568] width 20 height 8
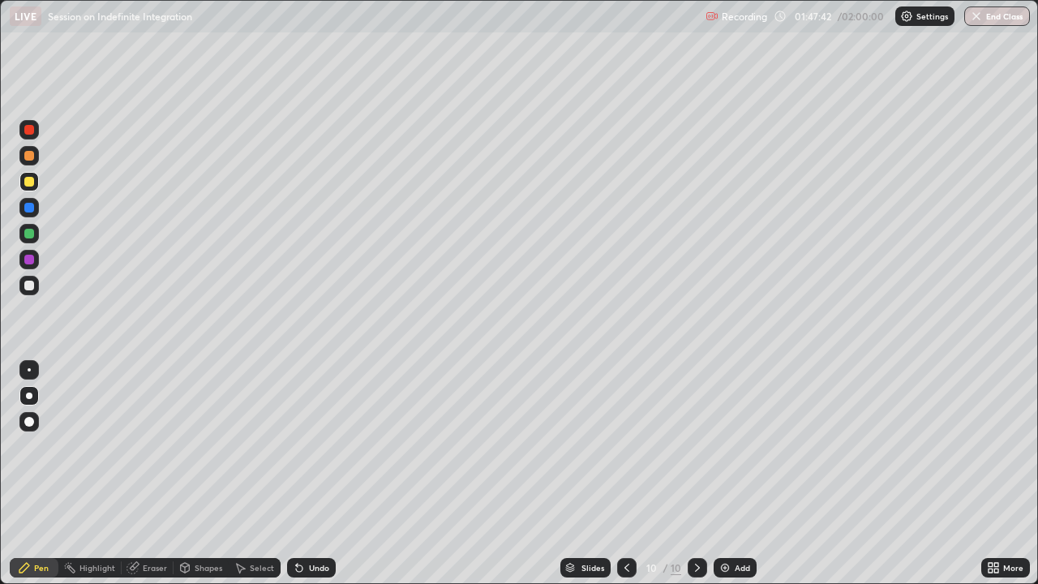
click at [312, 446] on div "Undo" at bounding box center [319, 568] width 20 height 8
click at [314, 446] on div "Undo" at bounding box center [319, 568] width 20 height 8
click at [313, 446] on div "Undo" at bounding box center [319, 568] width 20 height 8
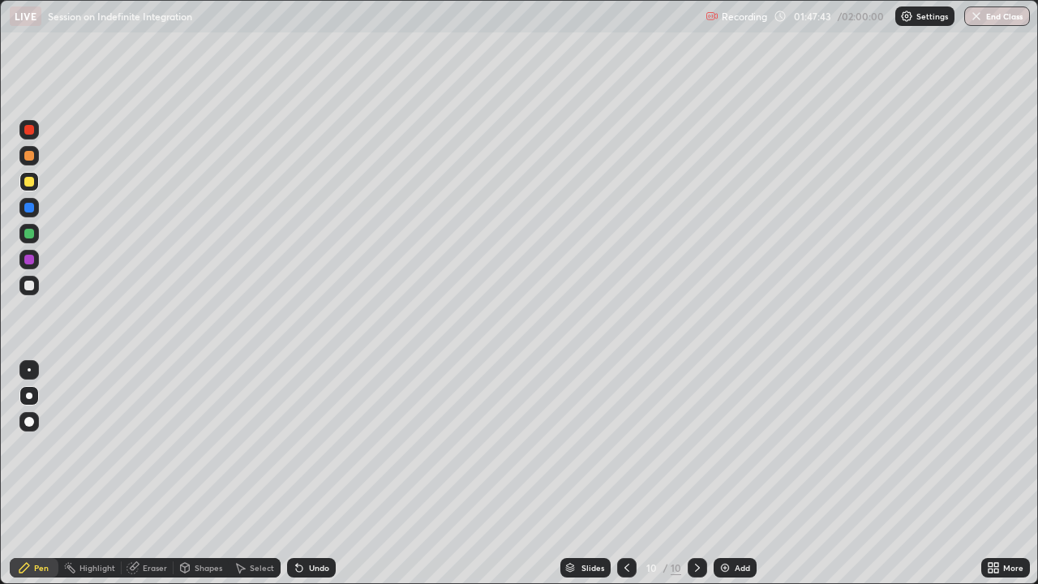
click at [314, 446] on div "Undo" at bounding box center [319, 568] width 20 height 8
click at [149, 446] on div "Eraser" at bounding box center [155, 568] width 24 height 8
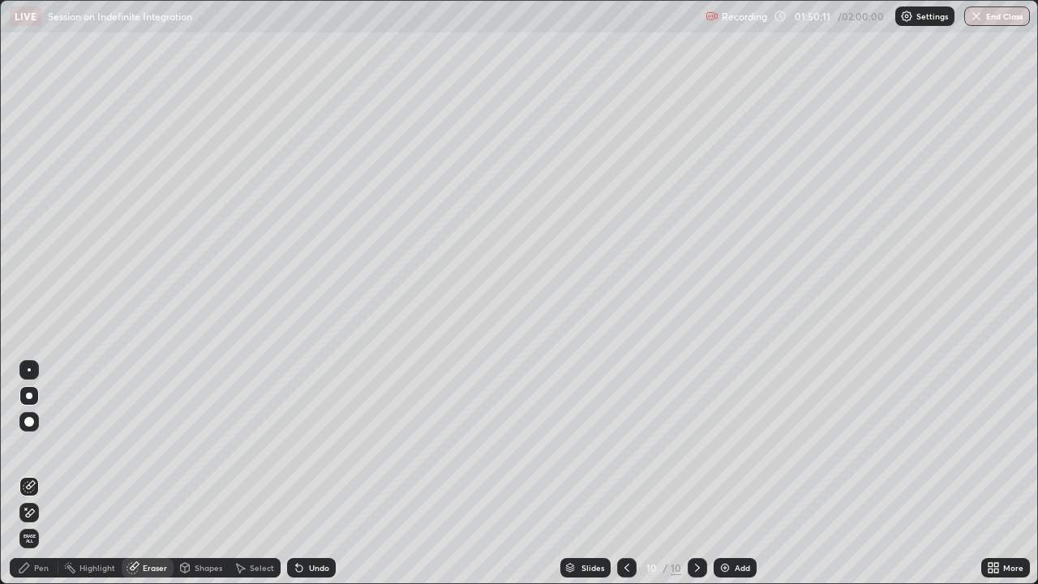
click at [32, 446] on div "Pen" at bounding box center [34, 567] width 49 height 19
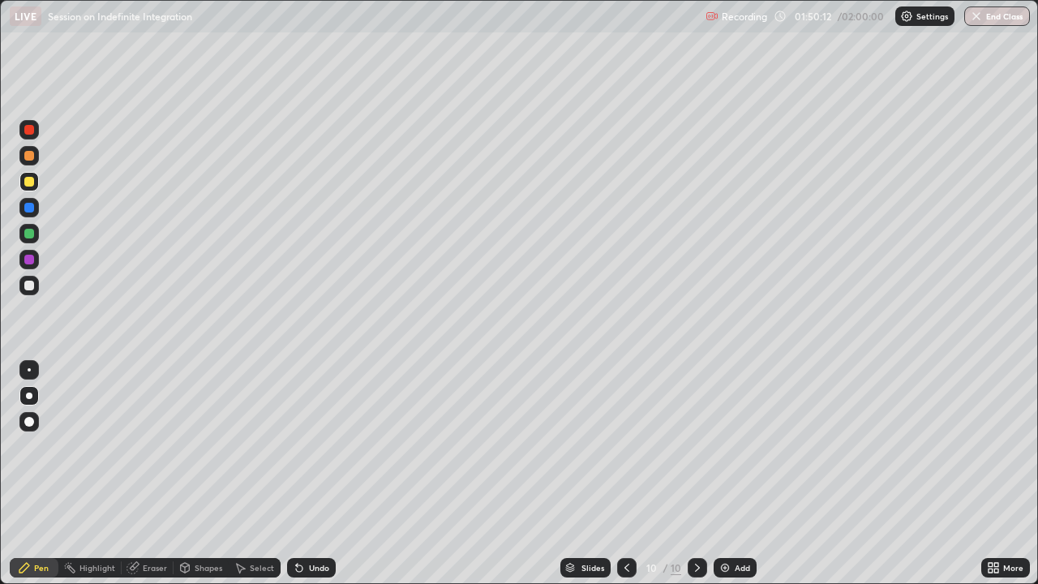
click at [28, 235] on div at bounding box center [29, 234] width 10 height 10
click at [36, 184] on div at bounding box center [28, 181] width 19 height 19
click at [729, 446] on img at bounding box center [725, 567] width 13 height 13
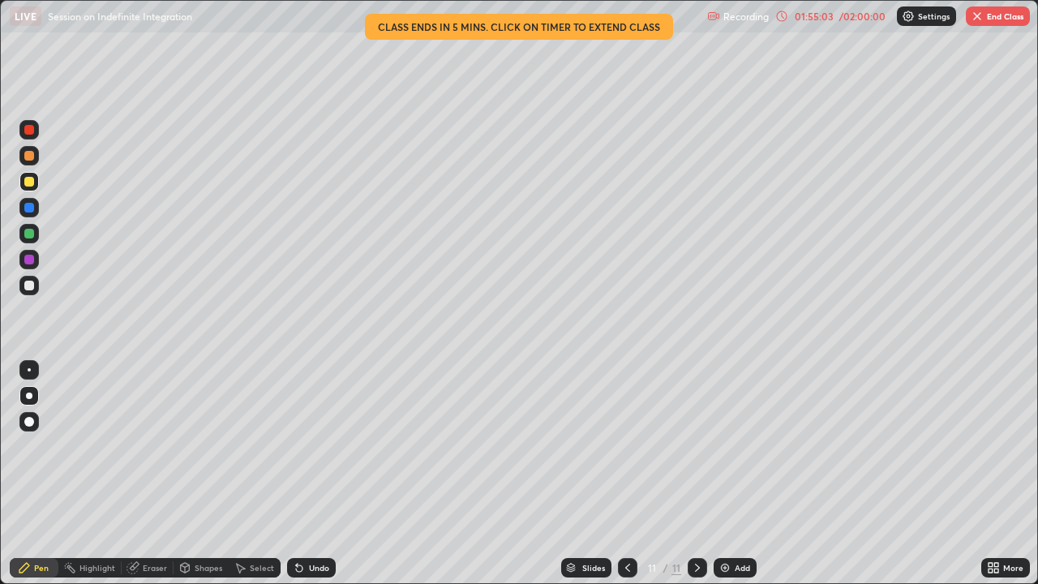
click at [306, 446] on div "Undo" at bounding box center [311, 567] width 49 height 19
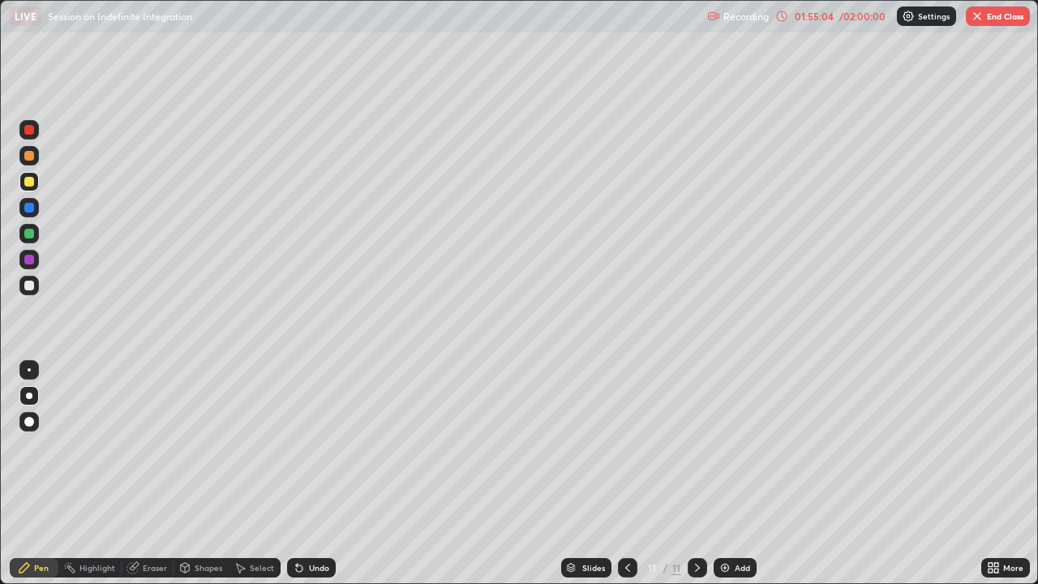
click at [309, 446] on div "Undo" at bounding box center [319, 568] width 20 height 8
click at [303, 446] on div "Undo" at bounding box center [311, 567] width 49 height 19
click at [252, 446] on div "Select" at bounding box center [262, 568] width 24 height 8
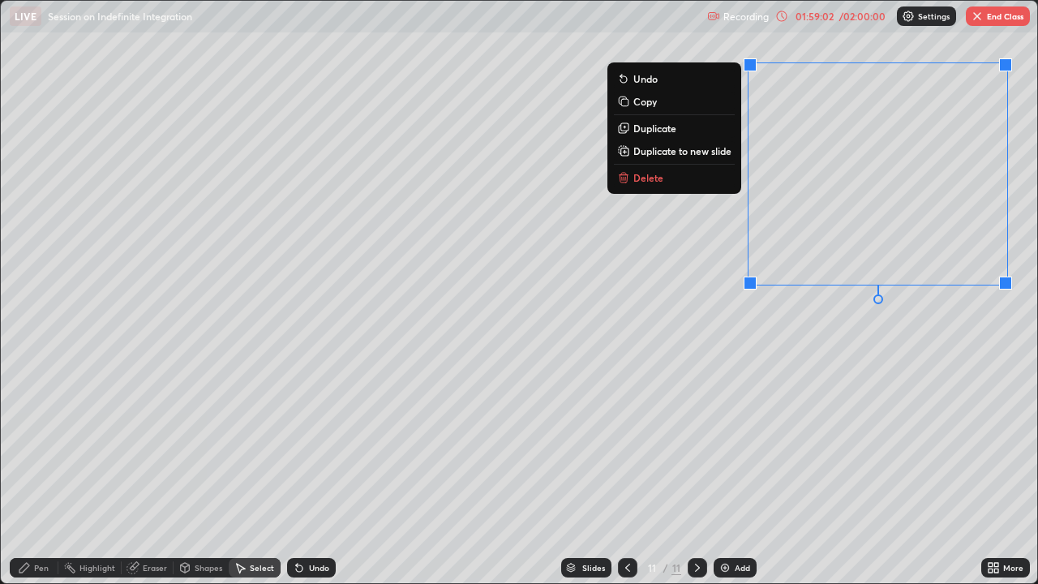
click at [680, 176] on button "Delete" at bounding box center [674, 177] width 121 height 19
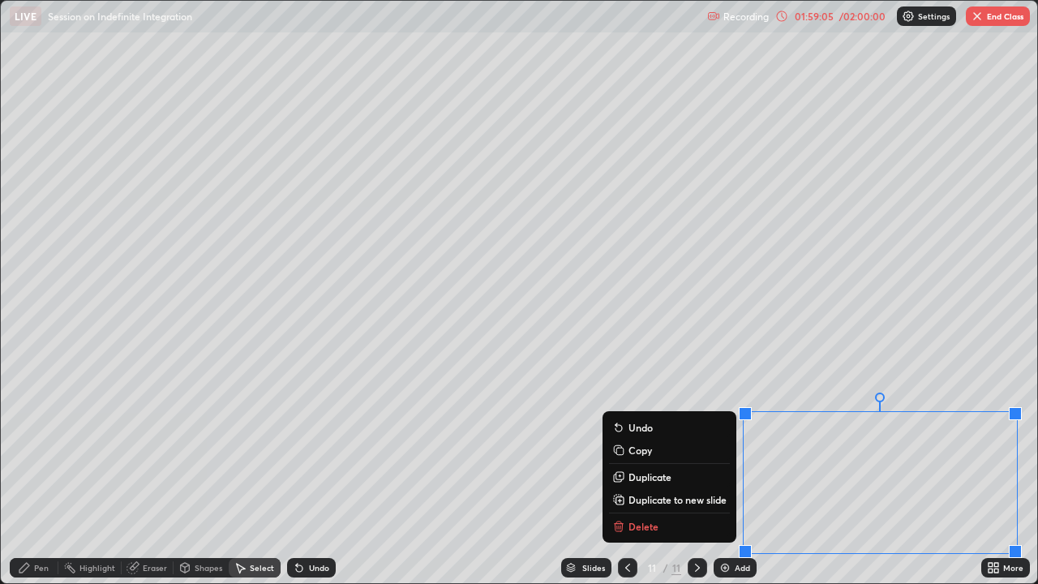
click at [673, 446] on button "Delete" at bounding box center [669, 526] width 121 height 19
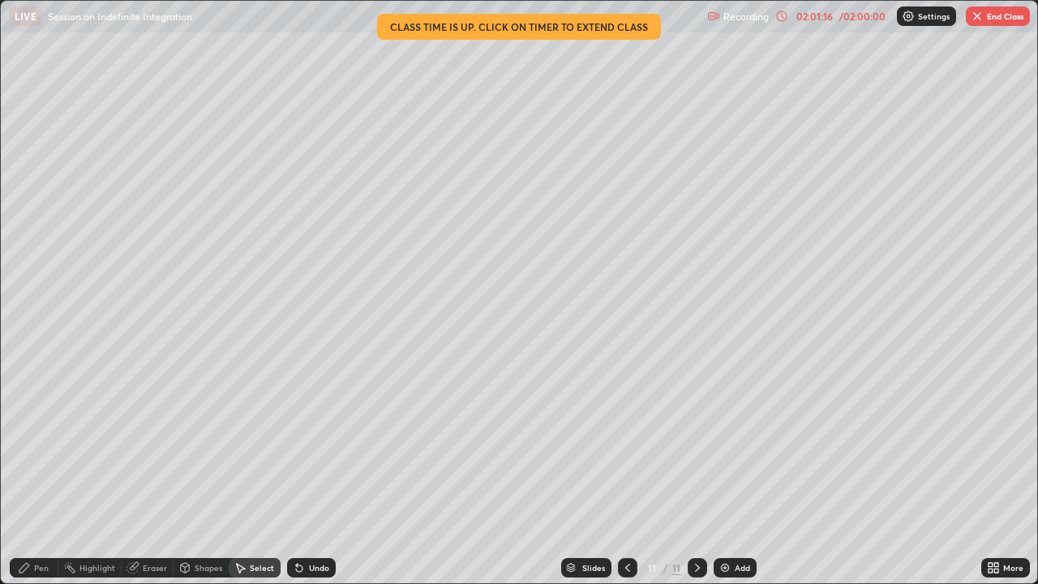
click at [989, 14] on button "End Class" at bounding box center [998, 15] width 64 height 19
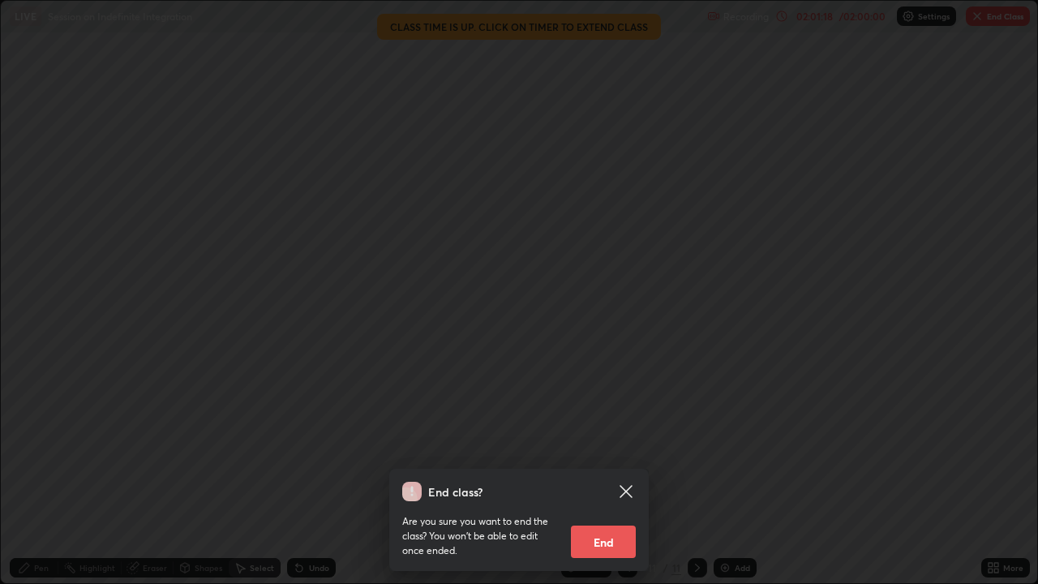
click at [601, 446] on button "End" at bounding box center [603, 542] width 65 height 32
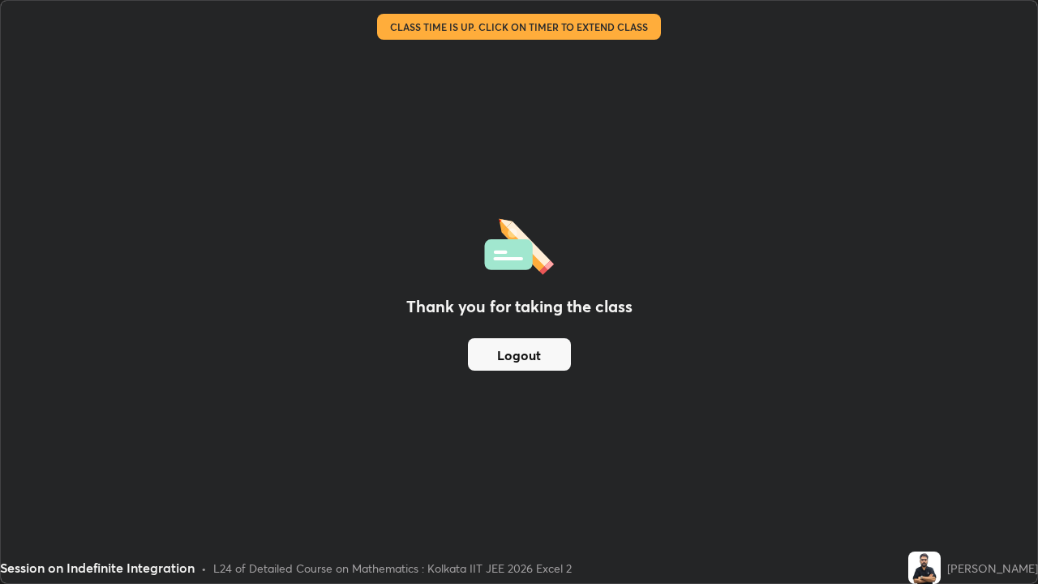
click at [517, 57] on div "Thank you for taking the class Logout" at bounding box center [519, 292] width 1037 height 582
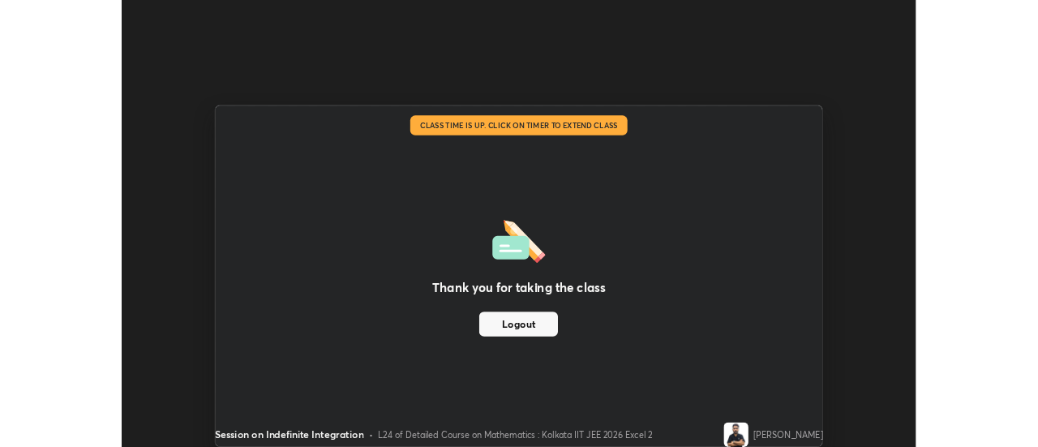
scroll to position [80657, 80066]
